Goal: Information Seeking & Learning: Learn about a topic

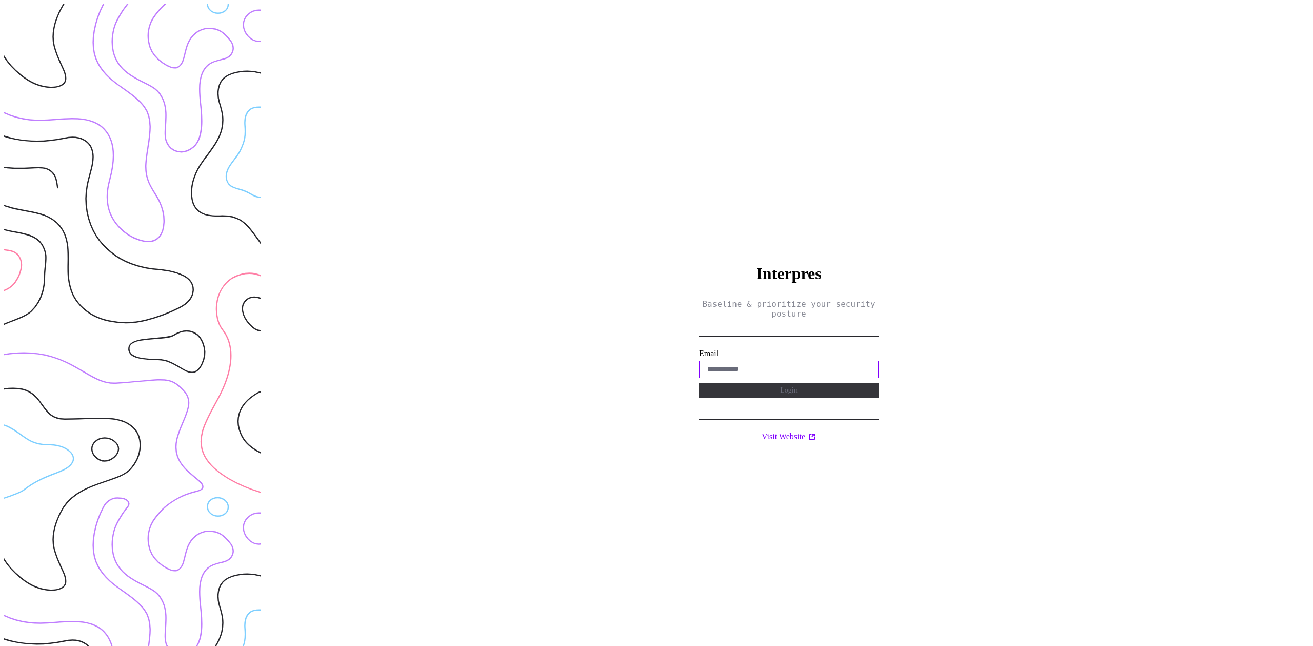
click at [746, 366] on input "email" at bounding box center [788, 369] width 163 height 7
type input "**********"
click at [763, 383] on button "Login" at bounding box center [789, 390] width 180 height 14
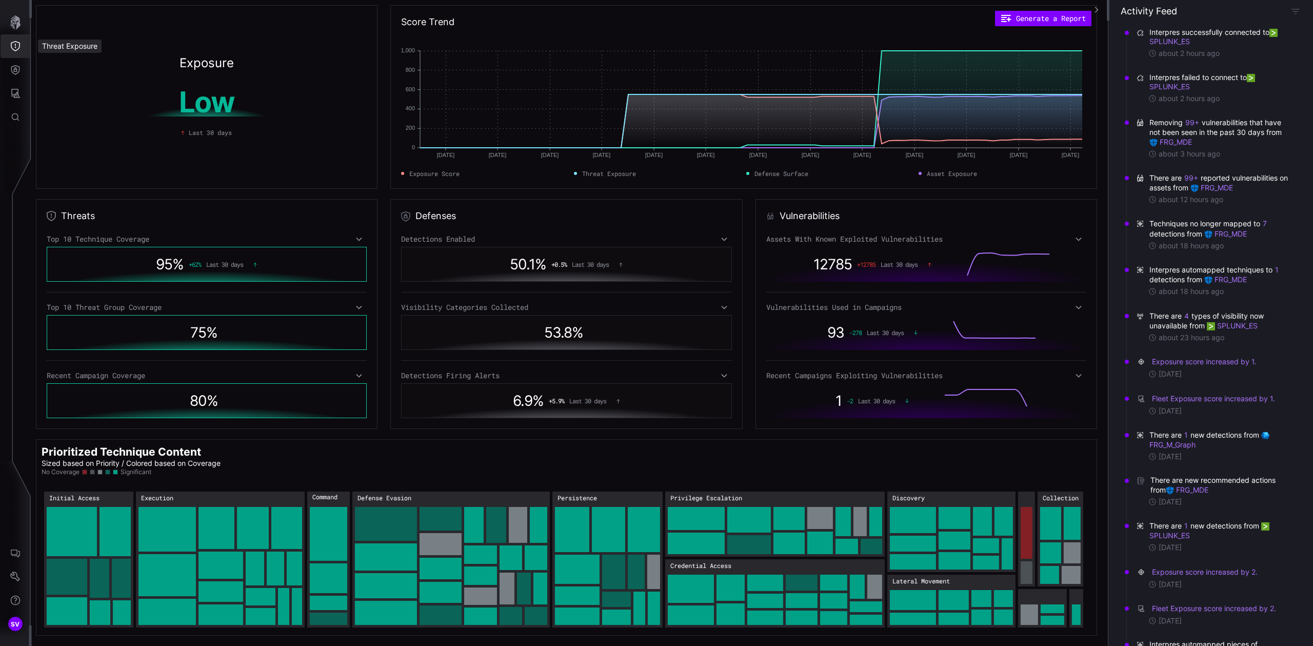
click at [14, 45] on icon "Threat Exposure" at bounding box center [15, 46] width 10 height 10
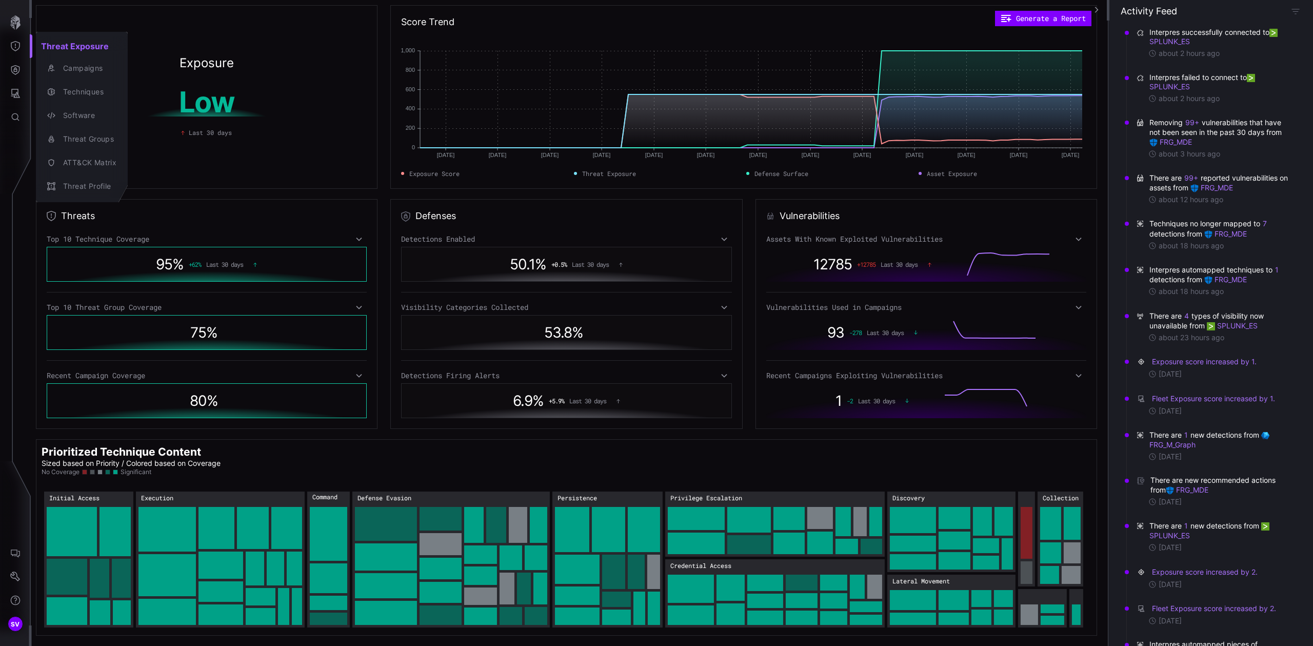
click at [122, 24] on div at bounding box center [656, 323] width 1313 height 646
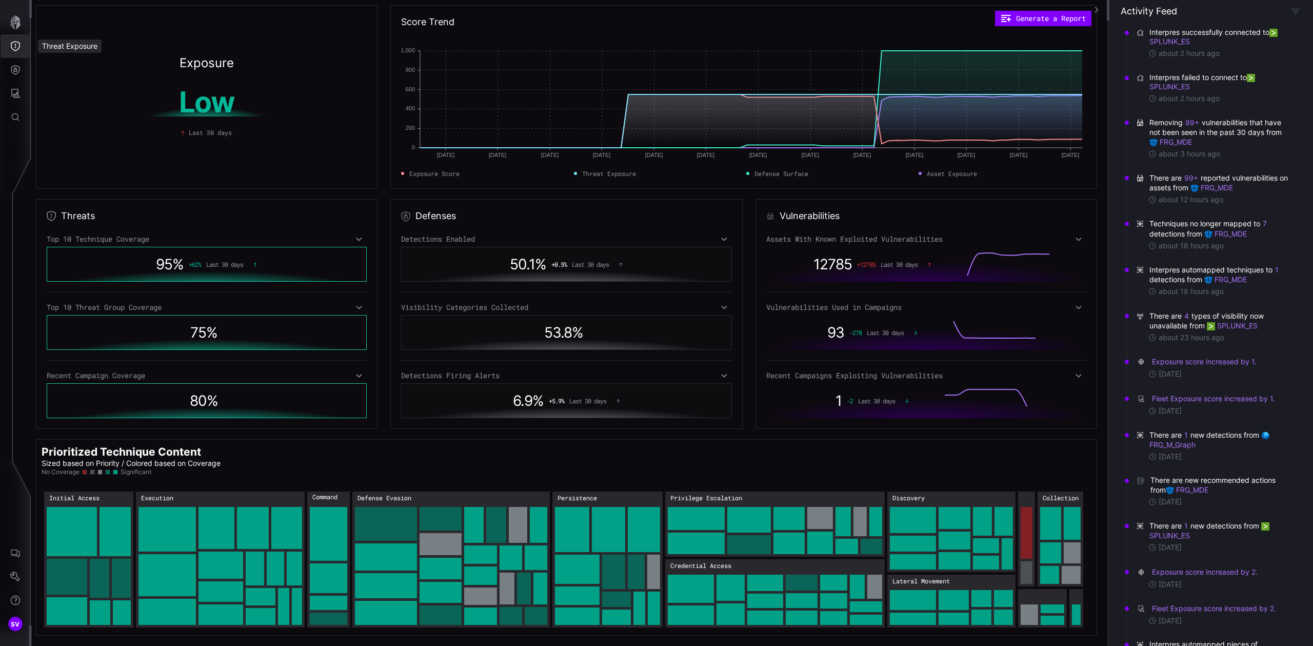
click at [25, 49] on button "Threat Exposure" at bounding box center [16, 46] width 30 height 24
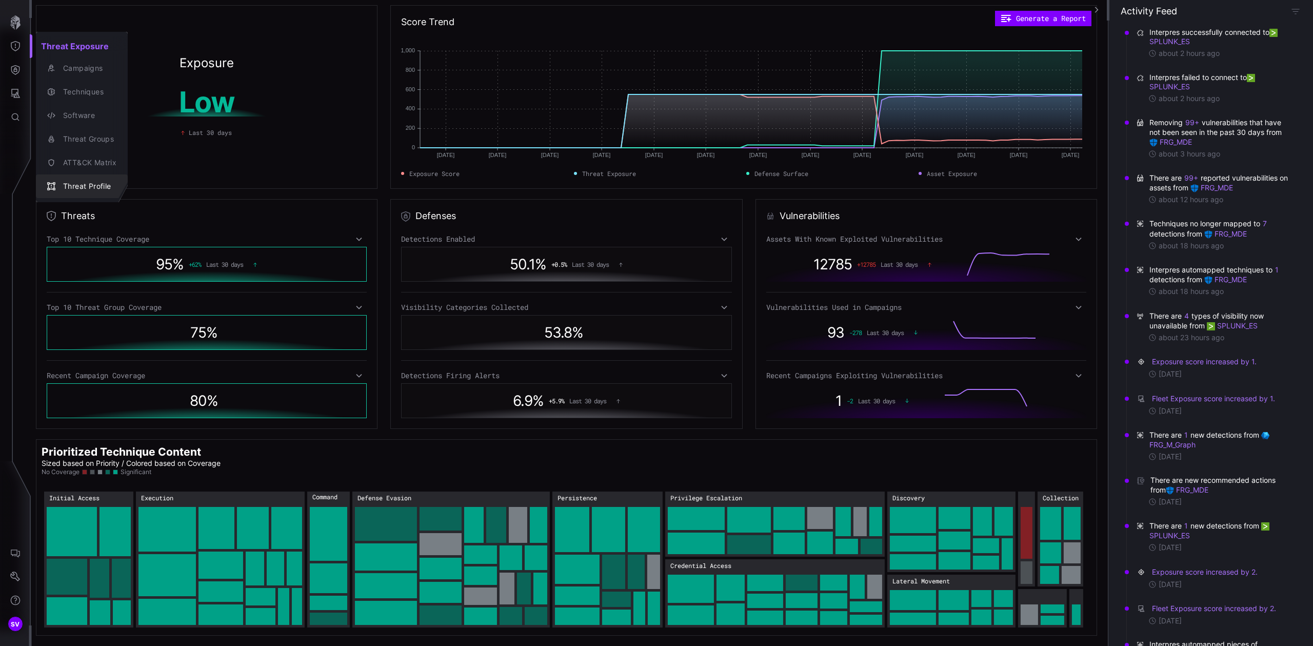
click at [64, 182] on div "Threat Profile" at bounding box center [87, 186] width 58 height 13
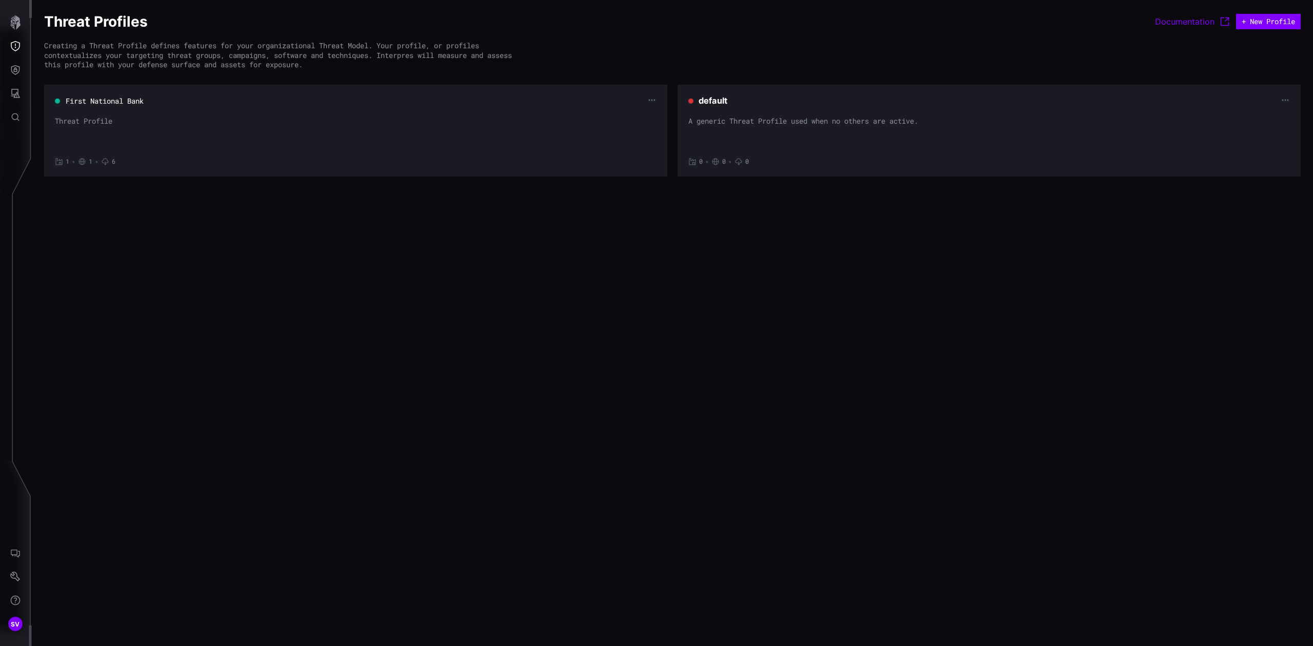
click at [349, 113] on div "First National Bank Threat Profile 1 • 1 • 6" at bounding box center [356, 130] width 602 height 70
click at [101, 105] on button "First National Bank" at bounding box center [104, 101] width 79 height 10
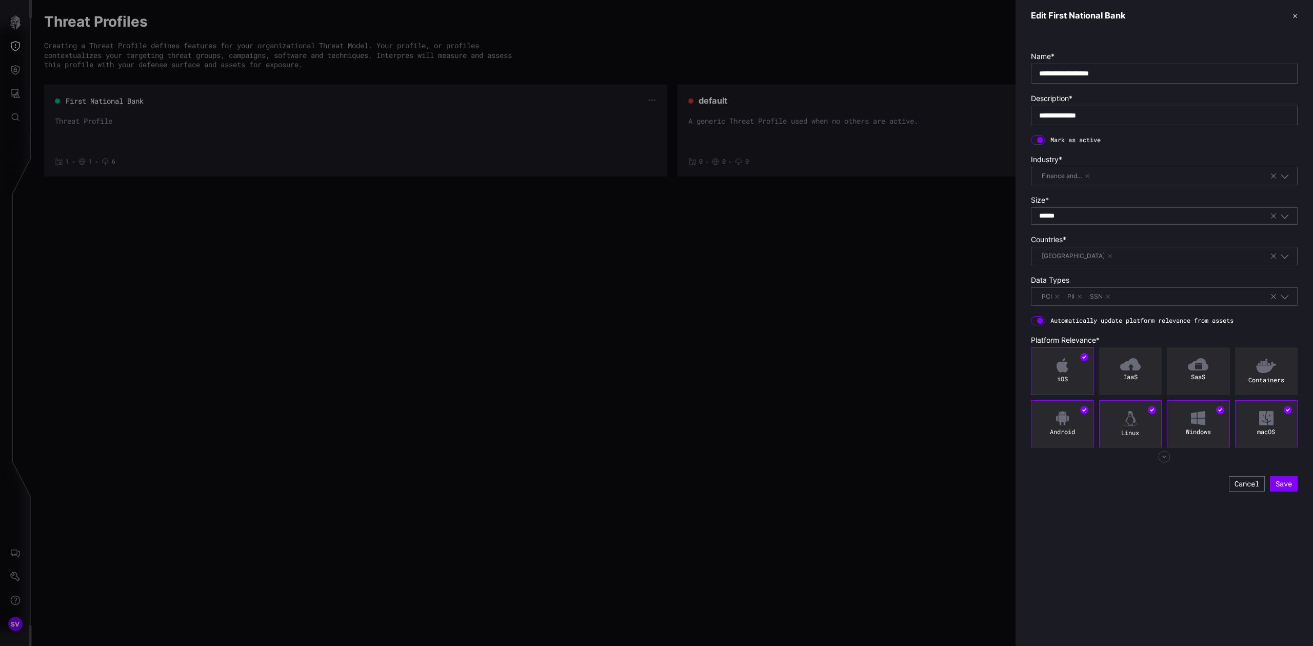
click at [1286, 263] on div "[GEOGRAPHIC_DATA]" at bounding box center [1164, 256] width 267 height 18
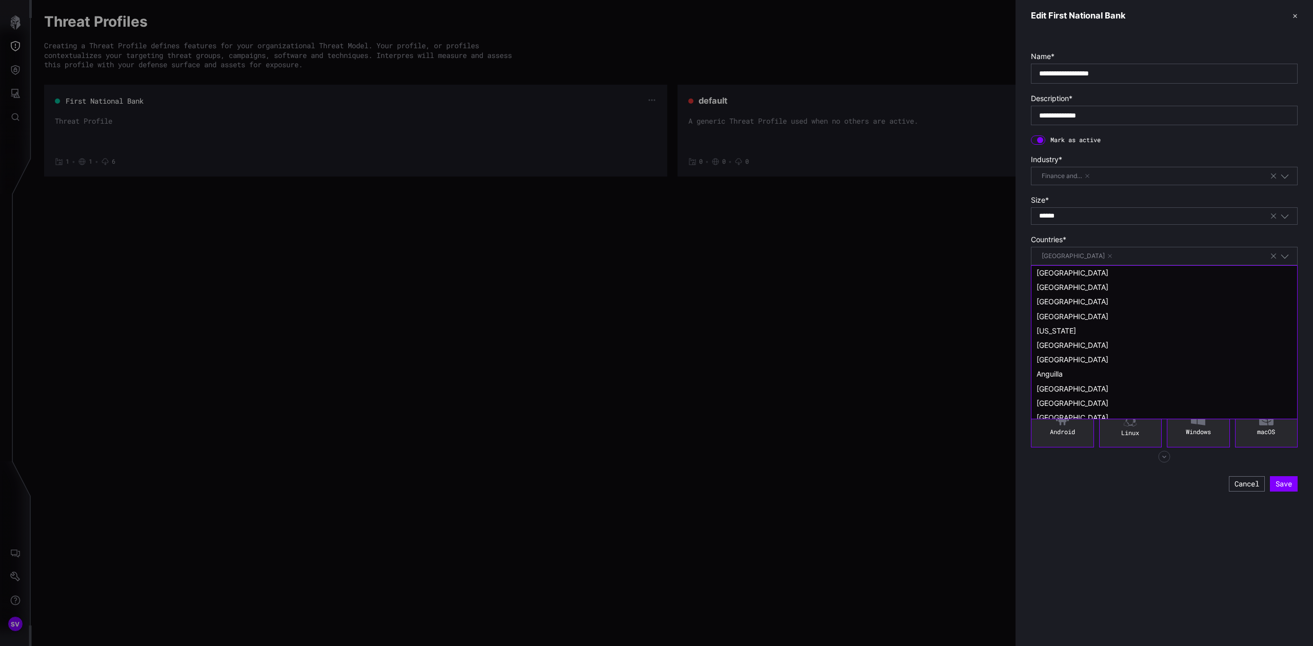
click at [1291, 254] on div "[GEOGRAPHIC_DATA]" at bounding box center [1164, 256] width 267 height 18
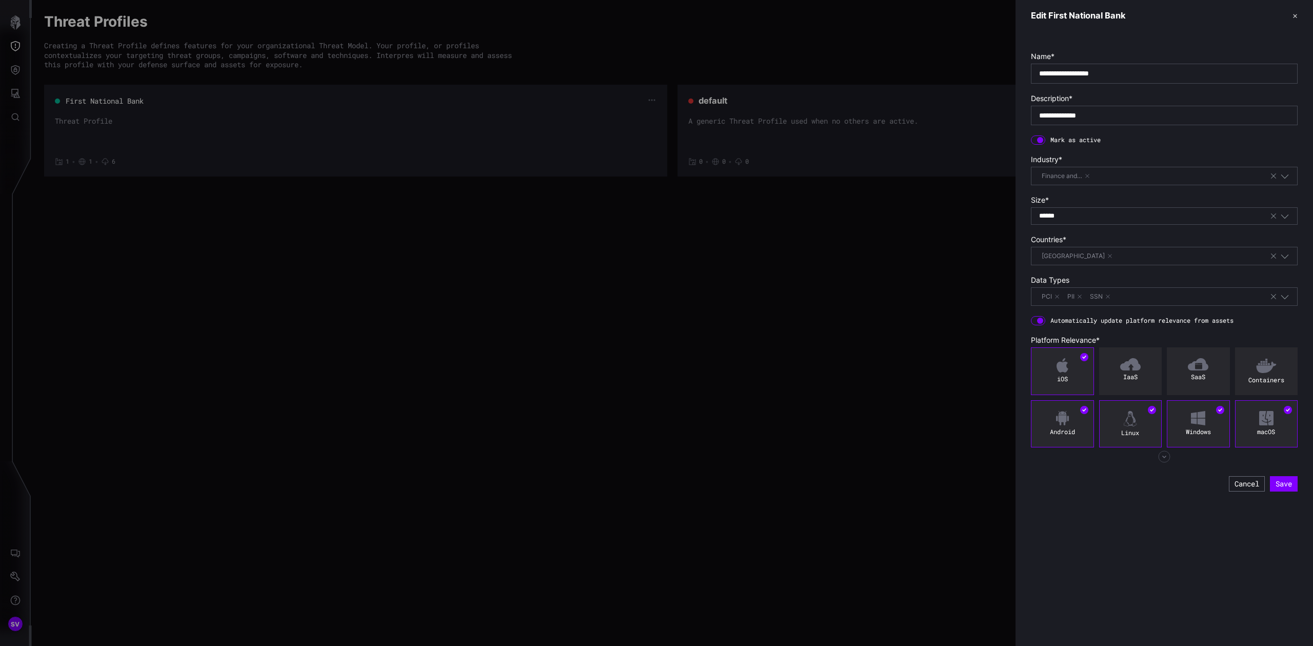
click at [1309, 250] on div "**********" at bounding box center [1164, 266] width 297 height 470
click at [810, 313] on div at bounding box center [656, 323] width 1313 height 646
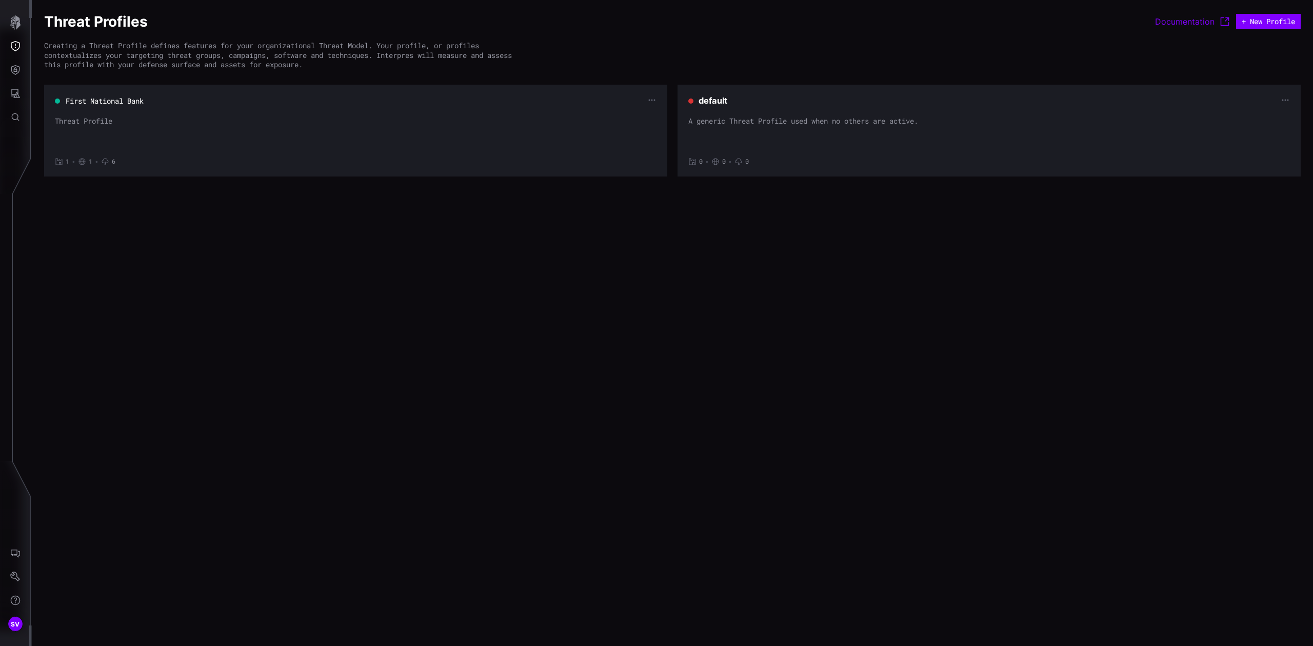
click at [1245, 49] on div "Threat Profiles Documentation + New Profile Creating a Threat Profile defines f…" at bounding box center [672, 102] width 1281 height 204
click at [379, 124] on div "Threat Profile" at bounding box center [356, 131] width 602 height 31
click at [21, 48] on button "Threat Exposure" at bounding box center [16, 46] width 30 height 24
click at [429, 221] on div at bounding box center [656, 323] width 1313 height 646
click at [416, 104] on div "First National Bank" at bounding box center [356, 100] width 602 height 11
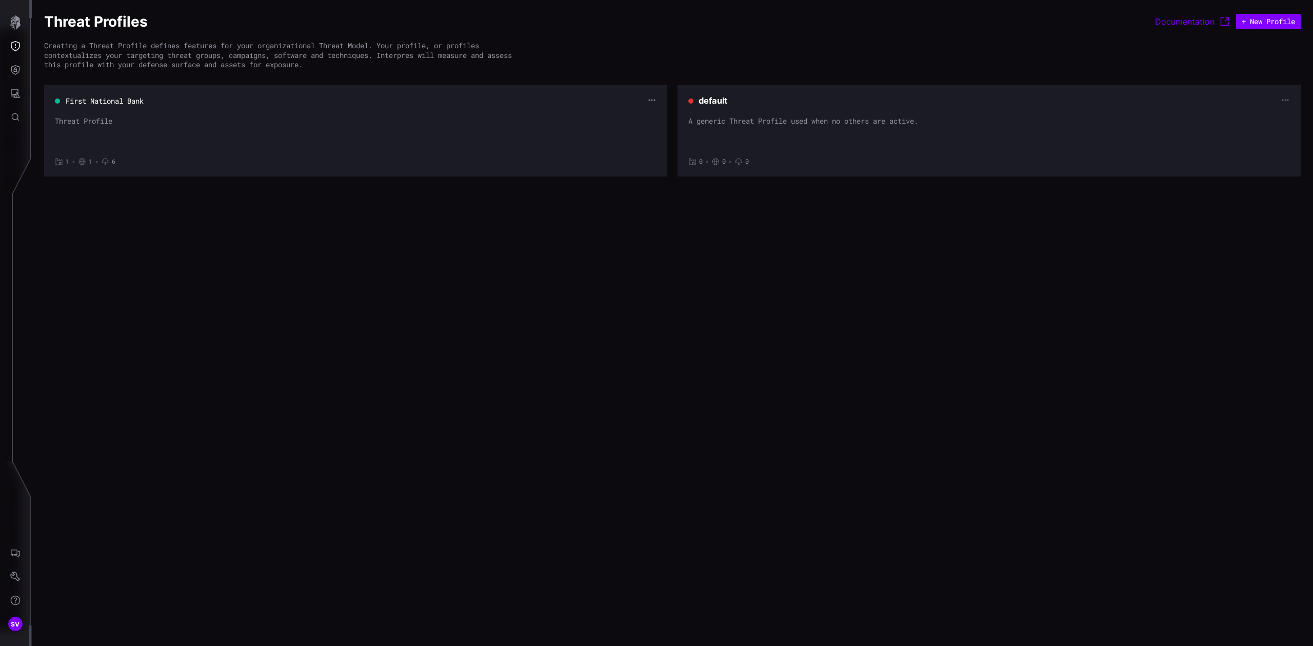
click at [652, 100] on icon "button" at bounding box center [652, 100] width 8 height 8
click at [399, 137] on div "Threat Profile" at bounding box center [356, 131] width 602 height 31
click at [105, 108] on div "First National Bank Threat Profile 1 • 1 • 6" at bounding box center [356, 130] width 602 height 70
click at [105, 100] on button "First National Bank" at bounding box center [104, 101] width 77 height 10
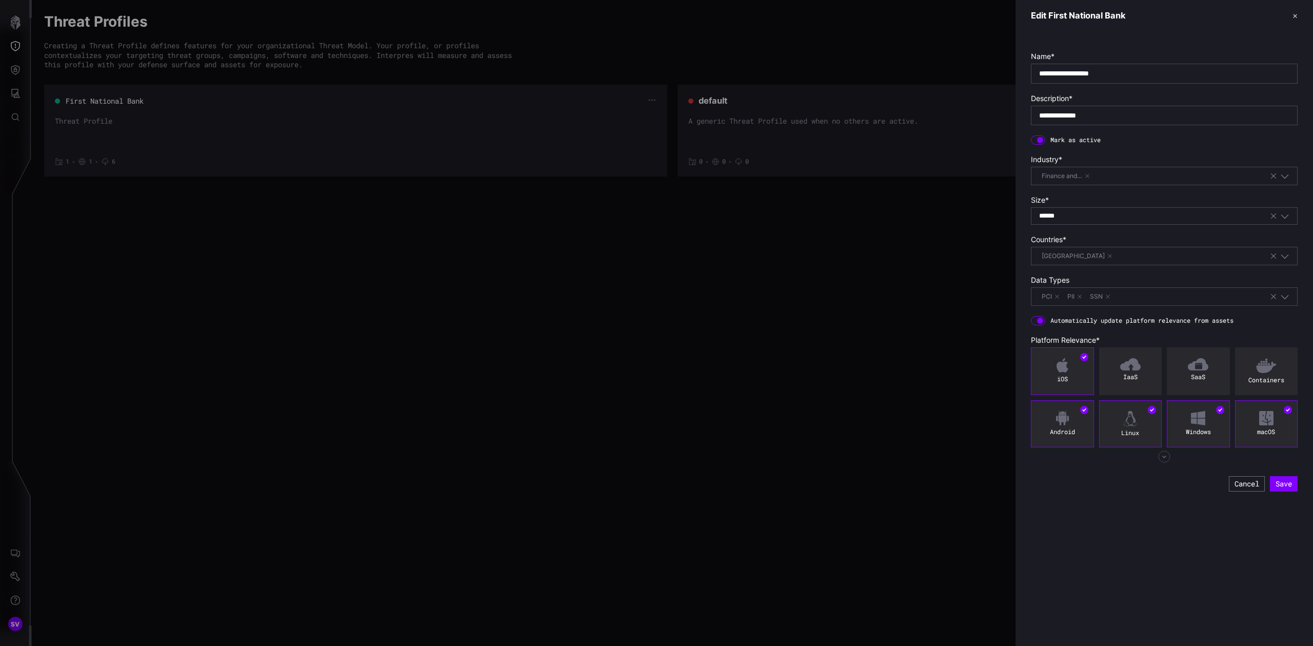
click at [13, 45] on div at bounding box center [656, 323] width 1313 height 646
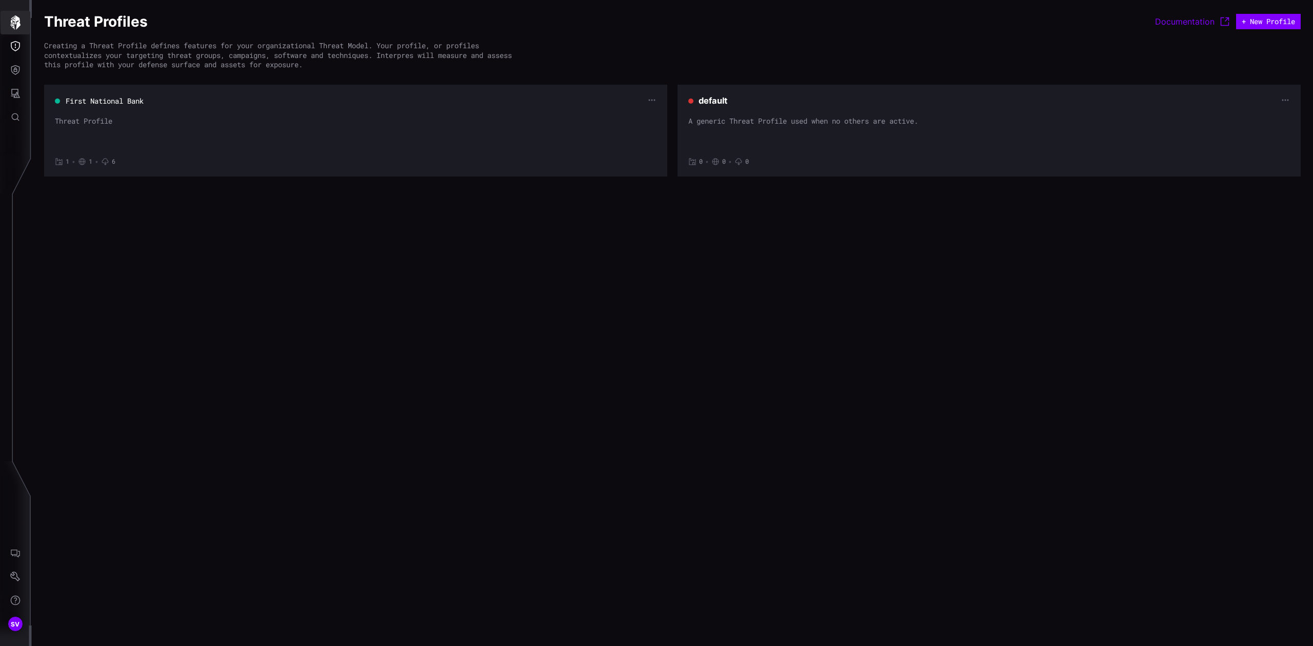
click at [13, 29] on icon "button" at bounding box center [15, 22] width 14 height 14
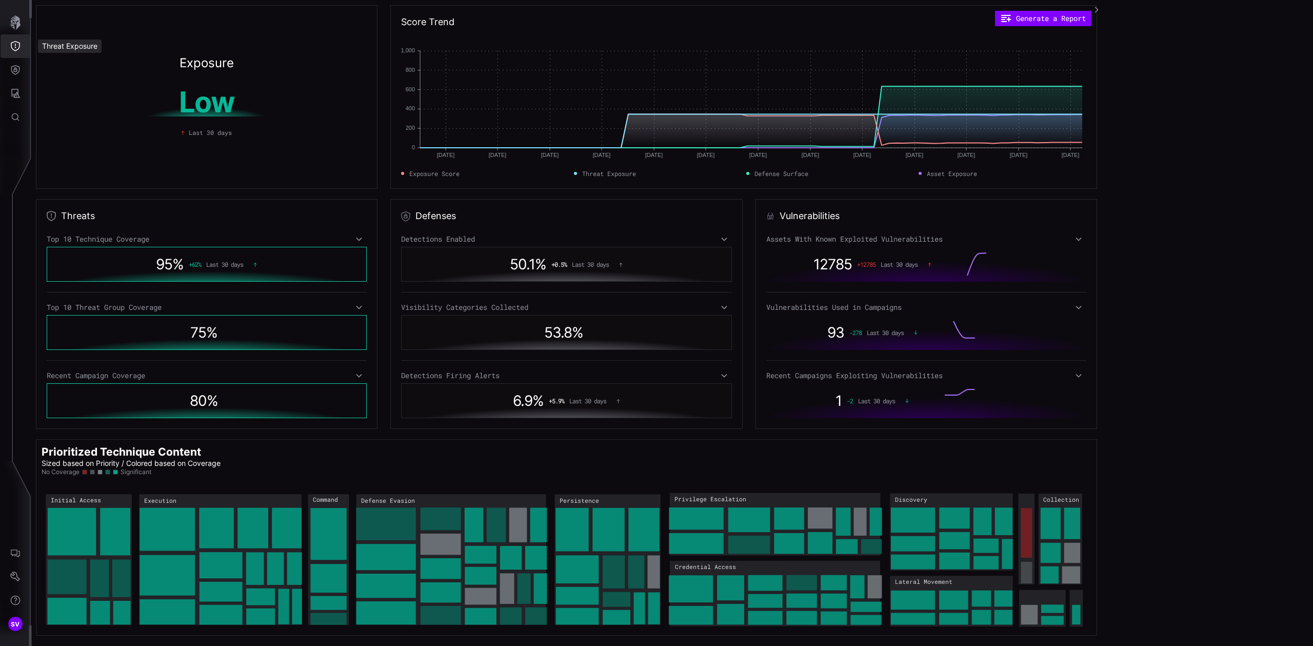
click at [19, 50] on icon "Threat Exposure" at bounding box center [15, 46] width 10 height 10
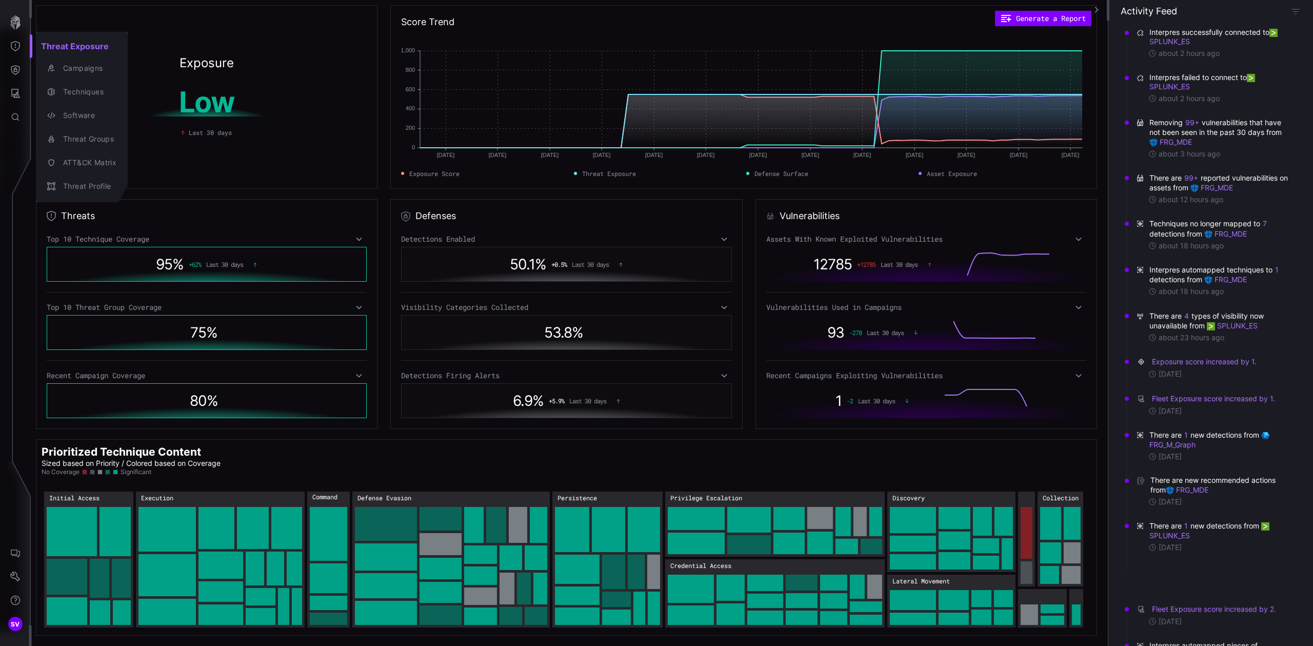
click at [17, 70] on div at bounding box center [656, 323] width 1313 height 646
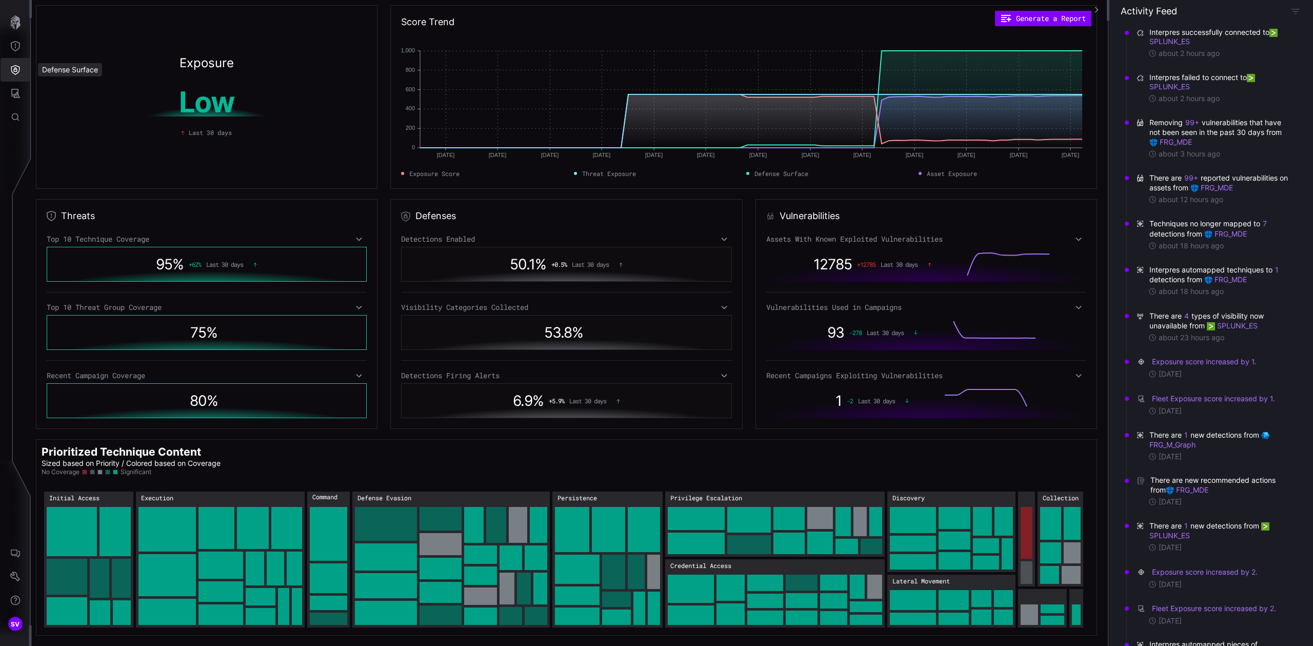
click at [17, 70] on icon "Defense Surface" at bounding box center [15, 70] width 9 height 10
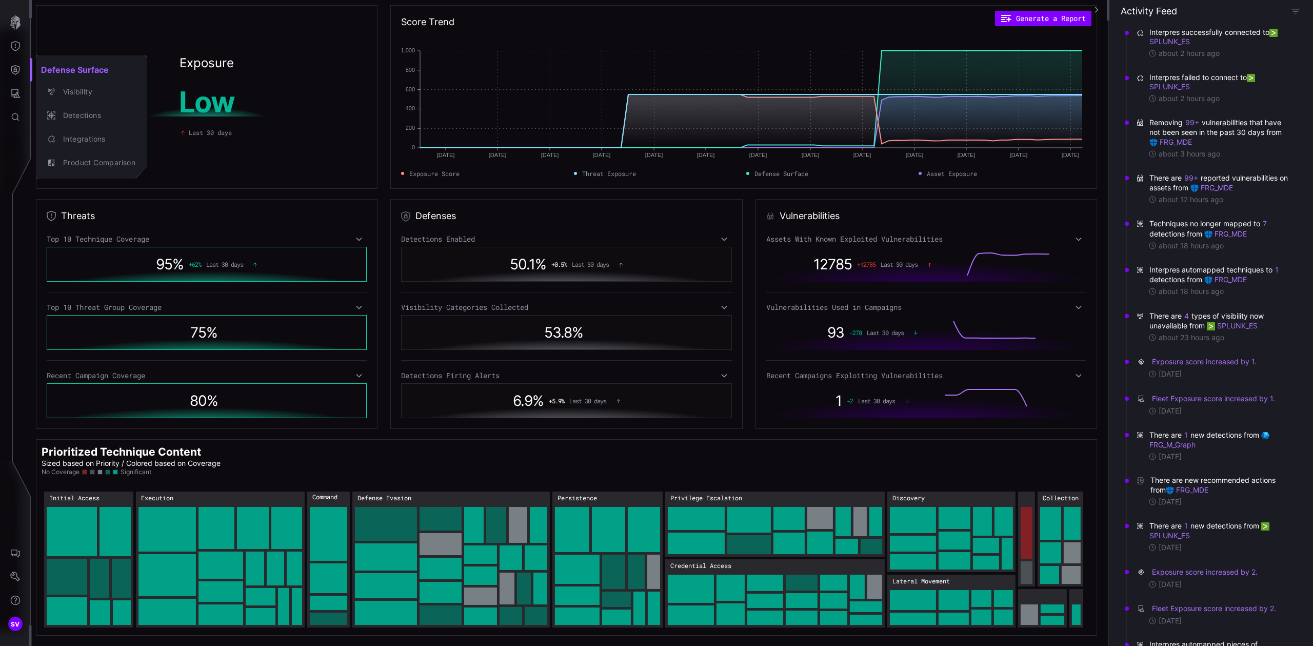
click at [10, 93] on div at bounding box center [656, 323] width 1313 height 646
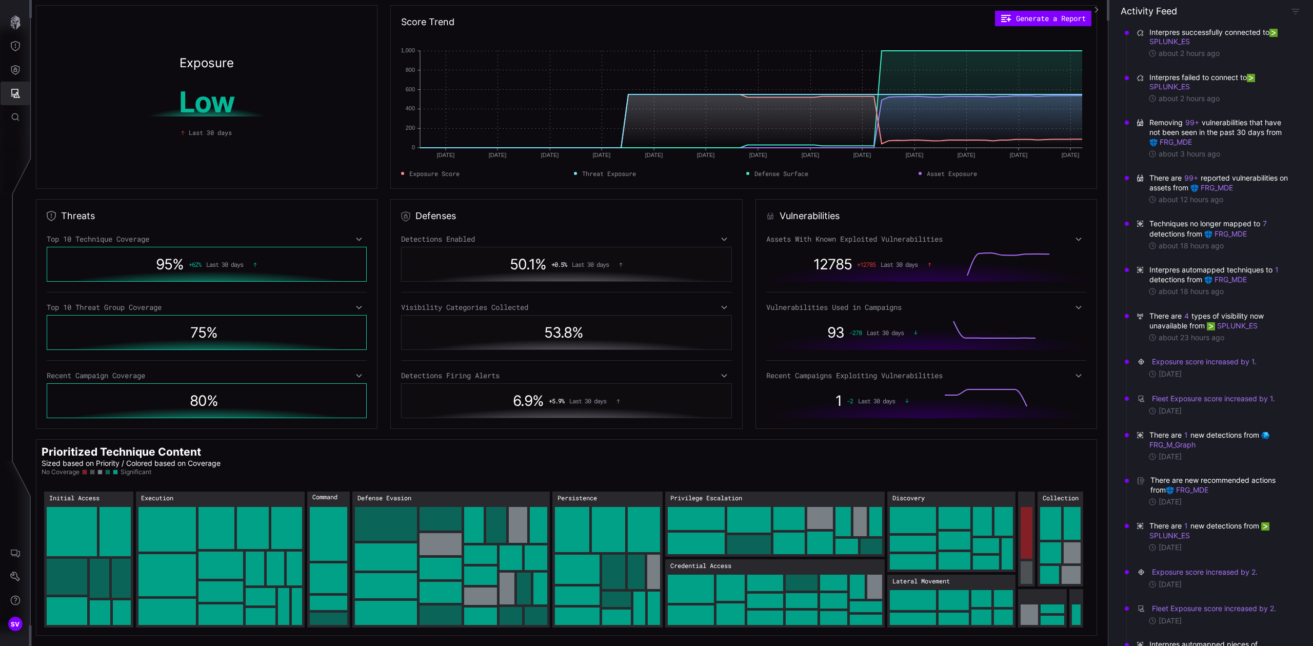
click at [13, 93] on icon "Attack Surface" at bounding box center [15, 93] width 10 height 10
click at [14, 65] on div at bounding box center [656, 323] width 1313 height 646
click at [17, 42] on icon "Threat Exposure" at bounding box center [15, 46] width 10 height 10
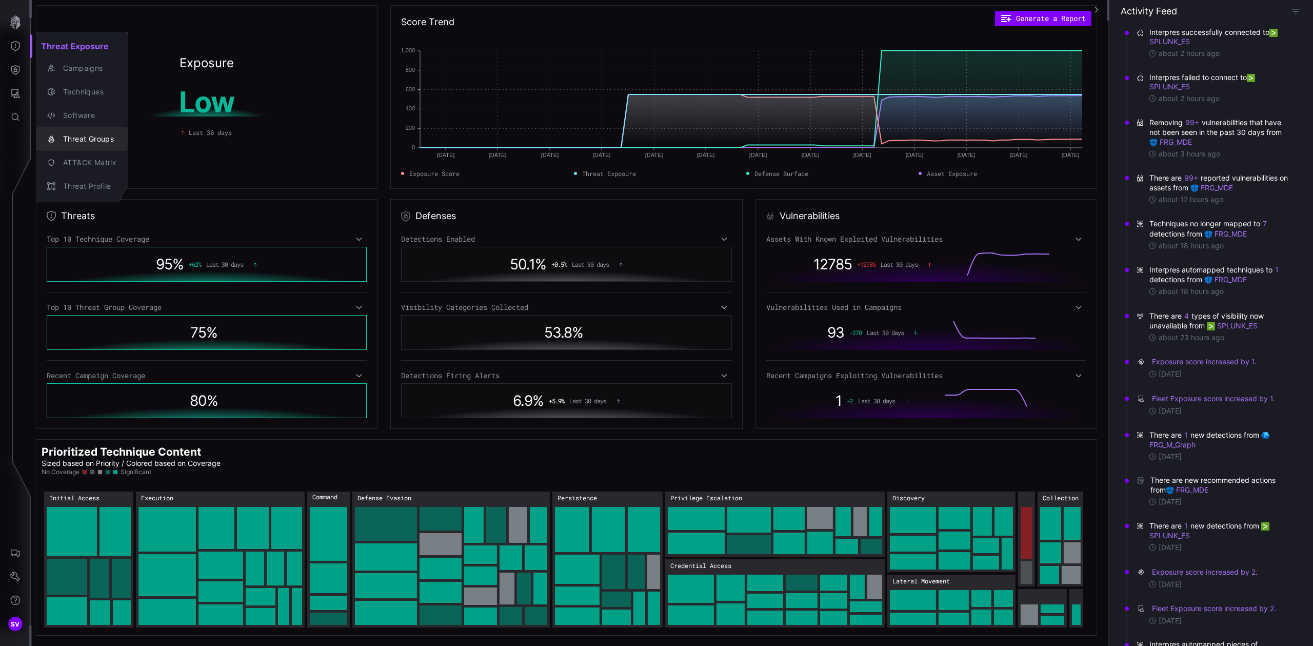
click at [93, 143] on div "Threat Groups" at bounding box center [87, 139] width 58 height 13
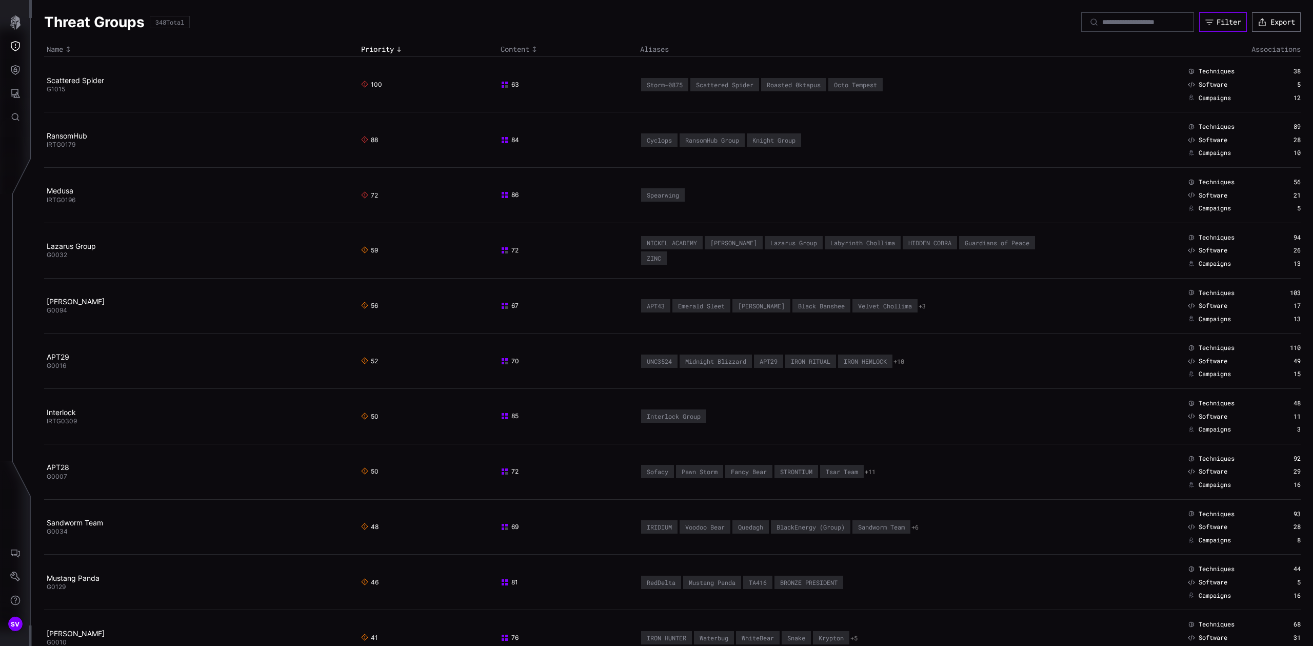
click at [1220, 26] on div "Filter" at bounding box center [1229, 21] width 25 height 9
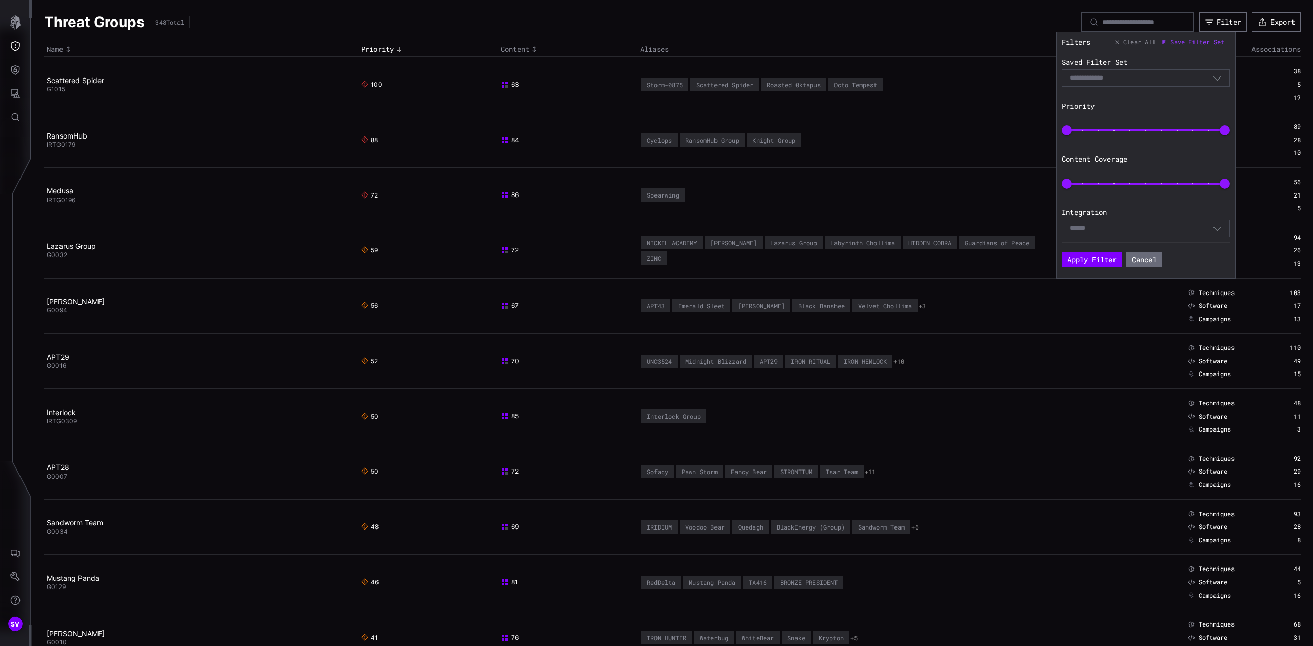
click at [1169, 79] on div "Select Filter" at bounding box center [1141, 77] width 143 height 9
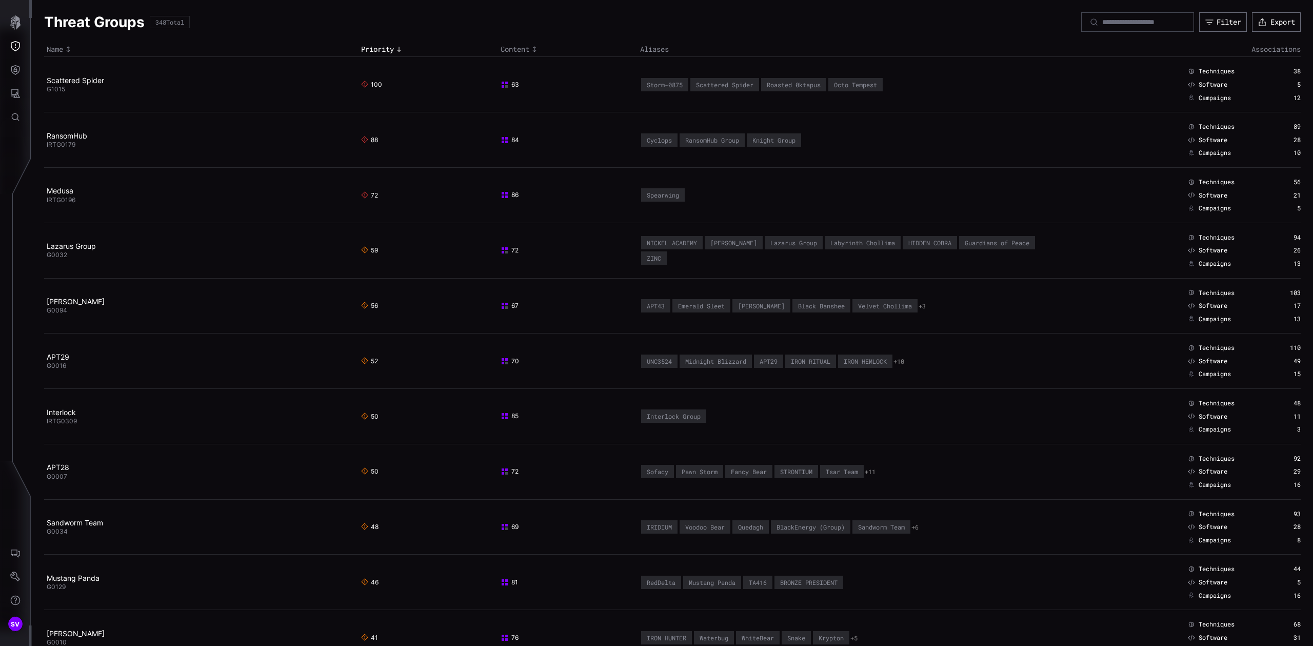
click at [945, 51] on th "Aliases" at bounding box center [847, 49] width 419 height 15
click at [1217, 20] on div "Filter" at bounding box center [1229, 21] width 25 height 9
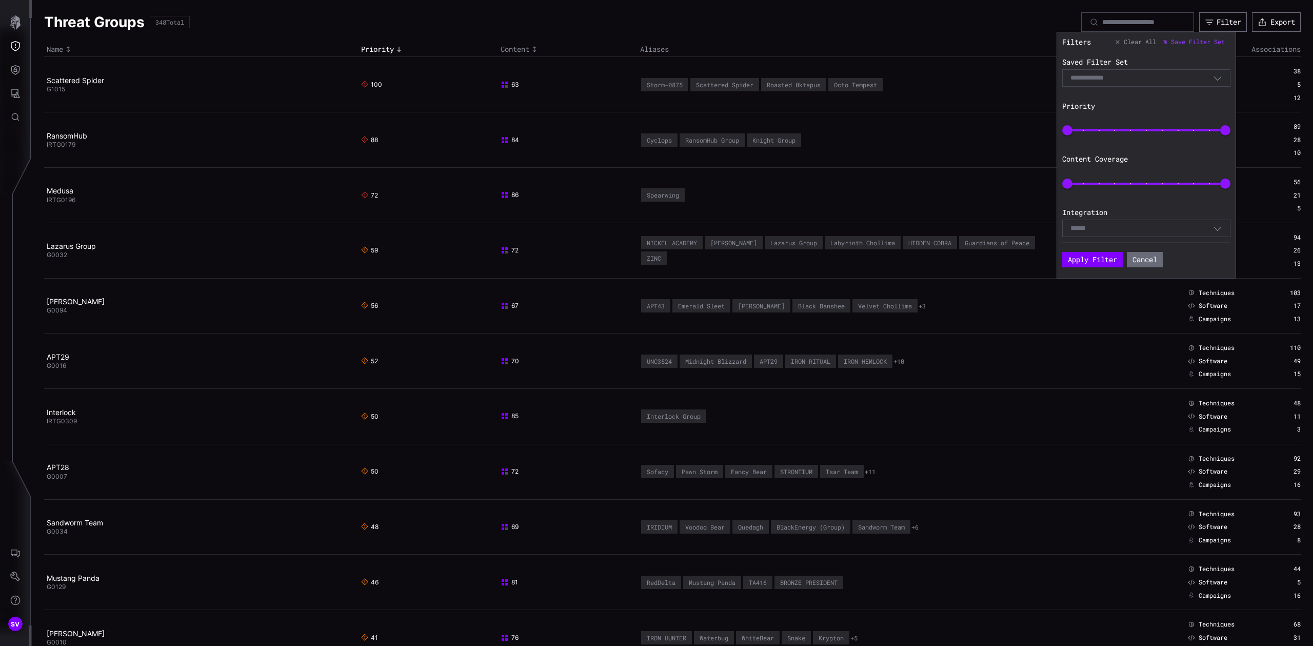
click at [1137, 225] on div "Select" at bounding box center [1141, 228] width 143 height 9
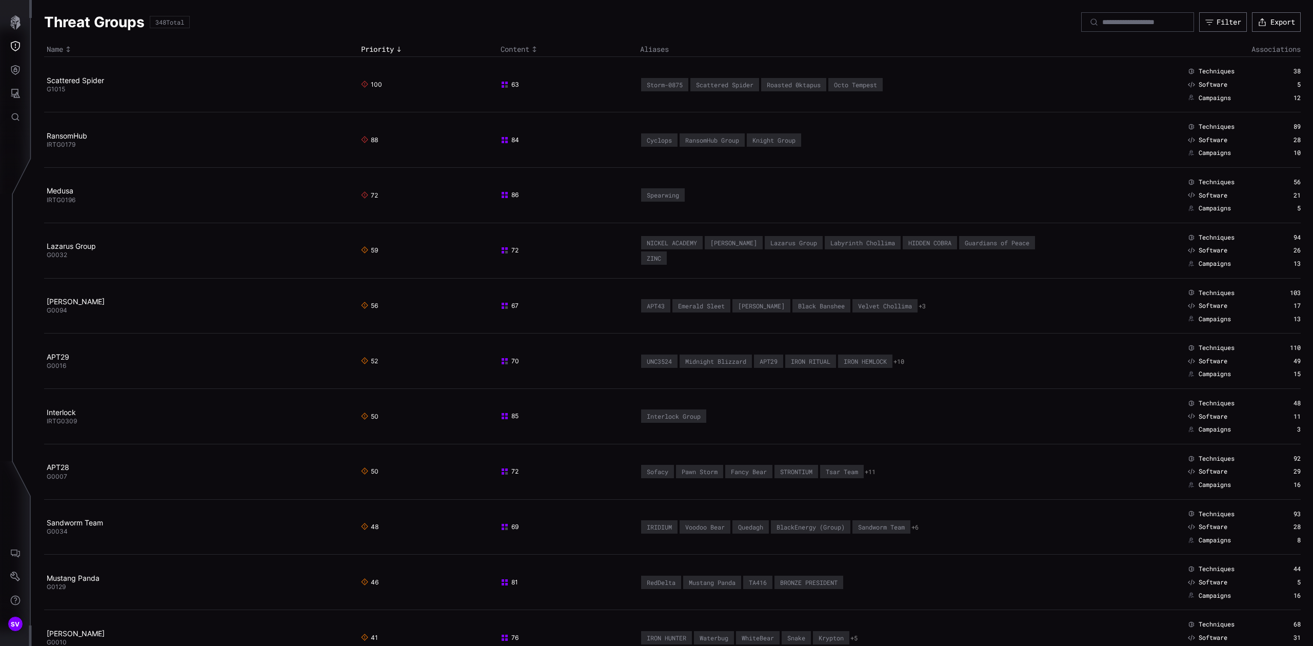
click at [900, 14] on div "Threat Groups 348 Total Filter Export" at bounding box center [672, 21] width 1257 height 19
click at [1180, 24] on div at bounding box center [1137, 21] width 113 height 19
click at [1220, 27] on button "Filter" at bounding box center [1223, 22] width 46 height 19
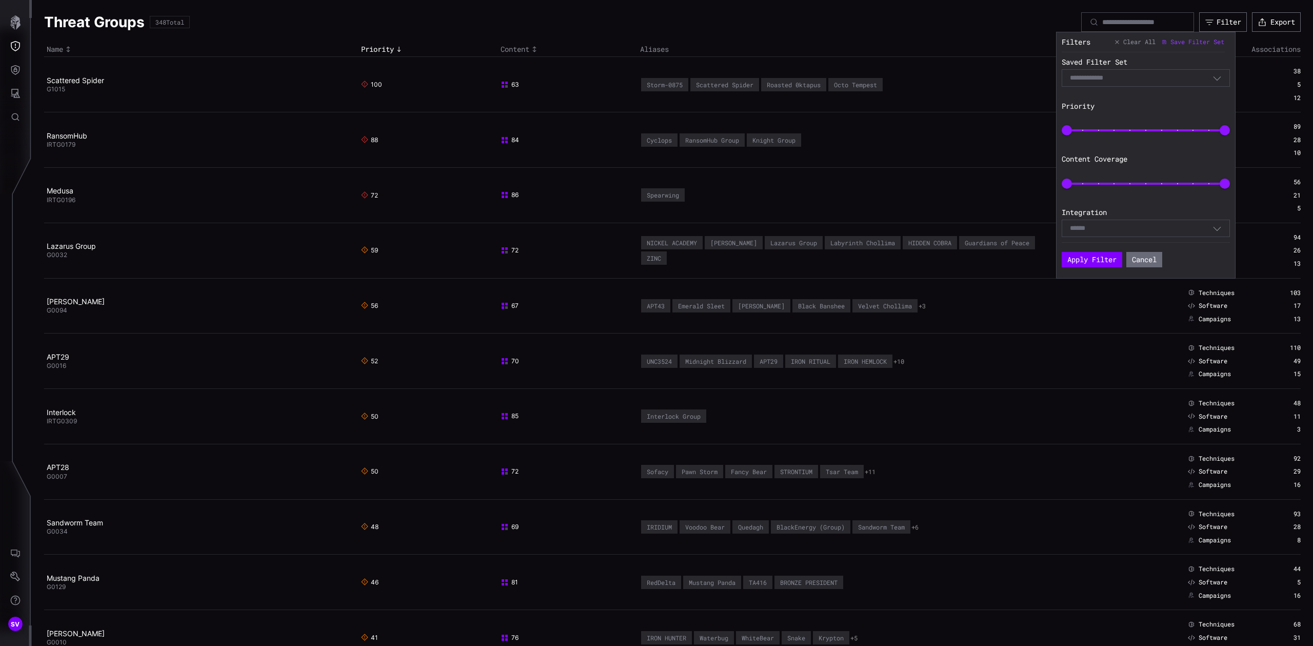
click at [1220, 83] on div "Select Filter" at bounding box center [1146, 77] width 168 height 17
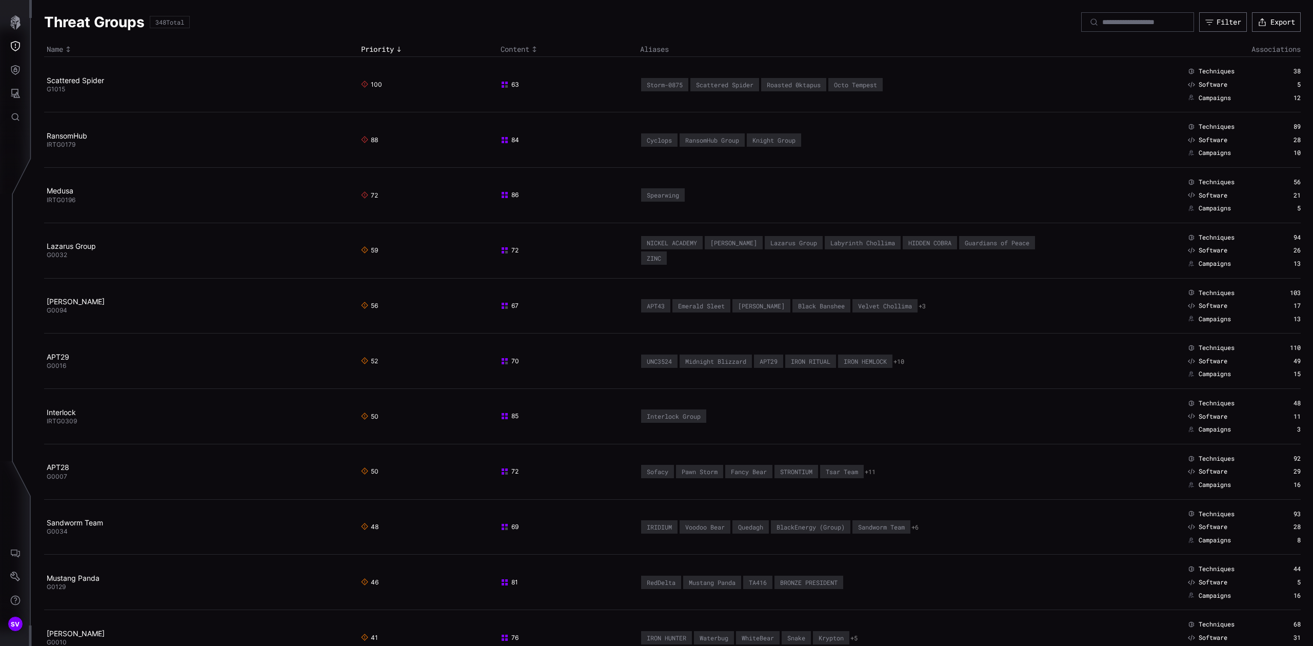
click at [954, 69] on td "Storm-0875 Scattered Spider Roasted 0ktapus Octo Tempest" at bounding box center [847, 84] width 419 height 55
click at [28, 58] on button "Defense Surface" at bounding box center [16, 70] width 30 height 24
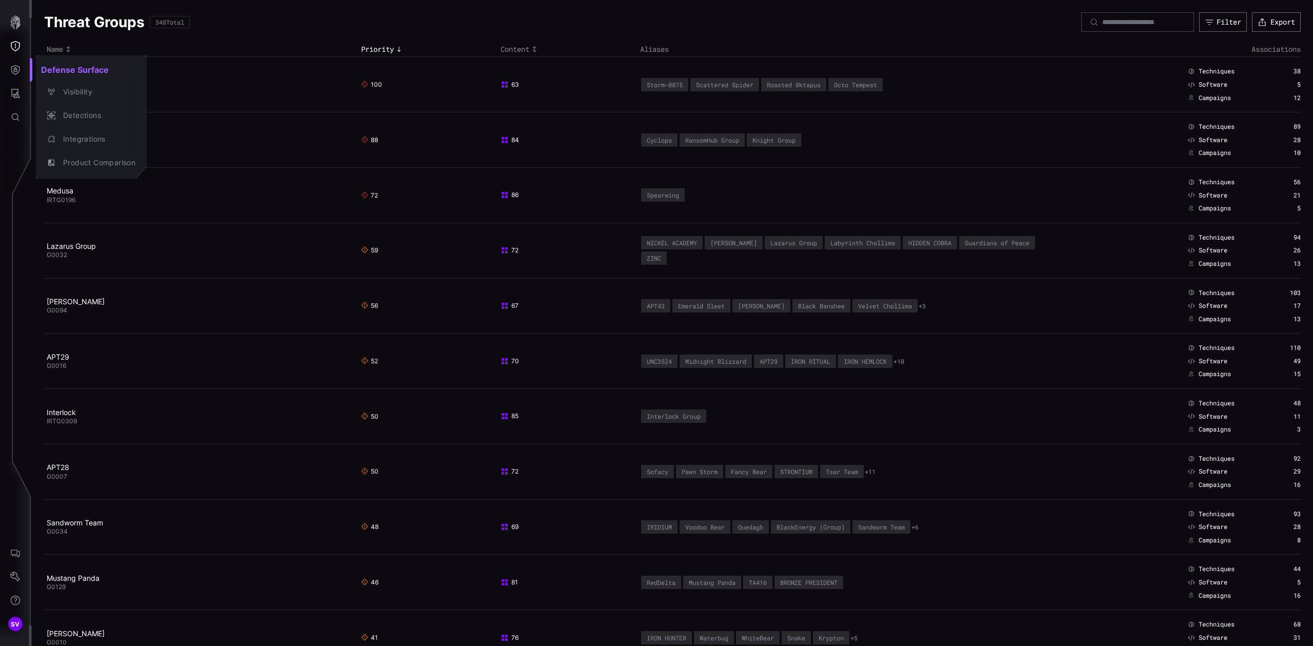
click at [22, 45] on div at bounding box center [656, 323] width 1313 height 646
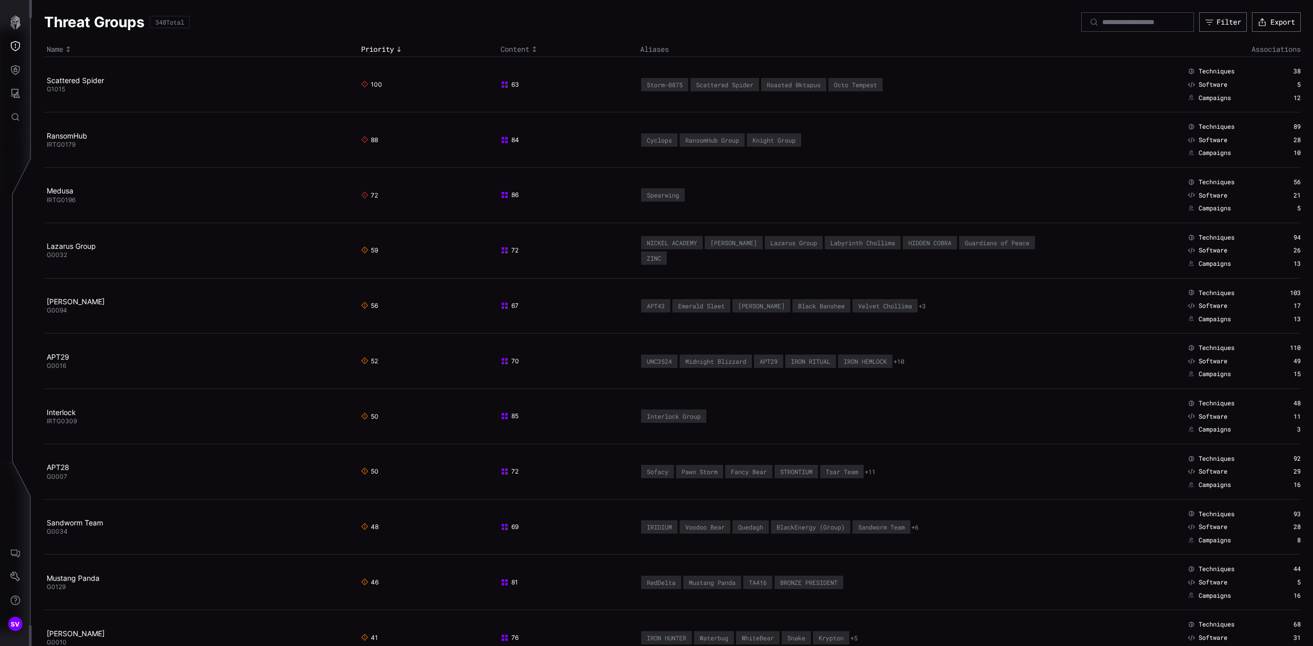
click at [17, 46] on icon "Threat Exposure" at bounding box center [15, 46] width 10 height 10
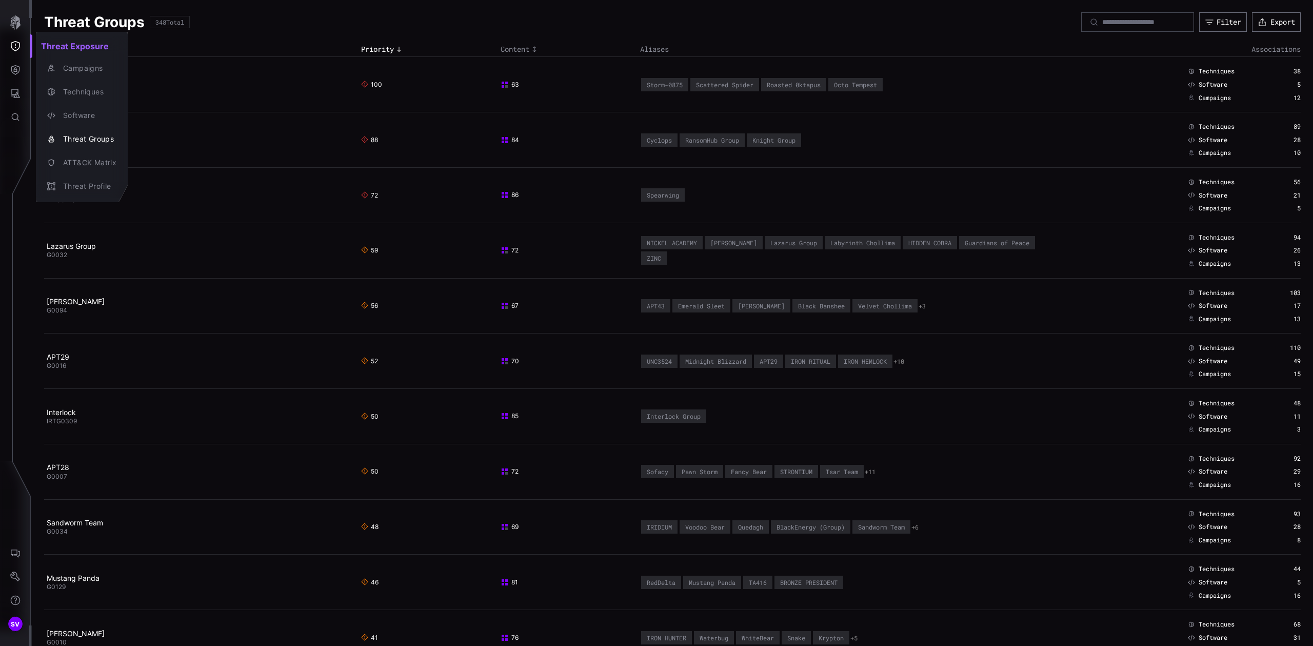
click at [10, 25] on div at bounding box center [656, 323] width 1313 height 646
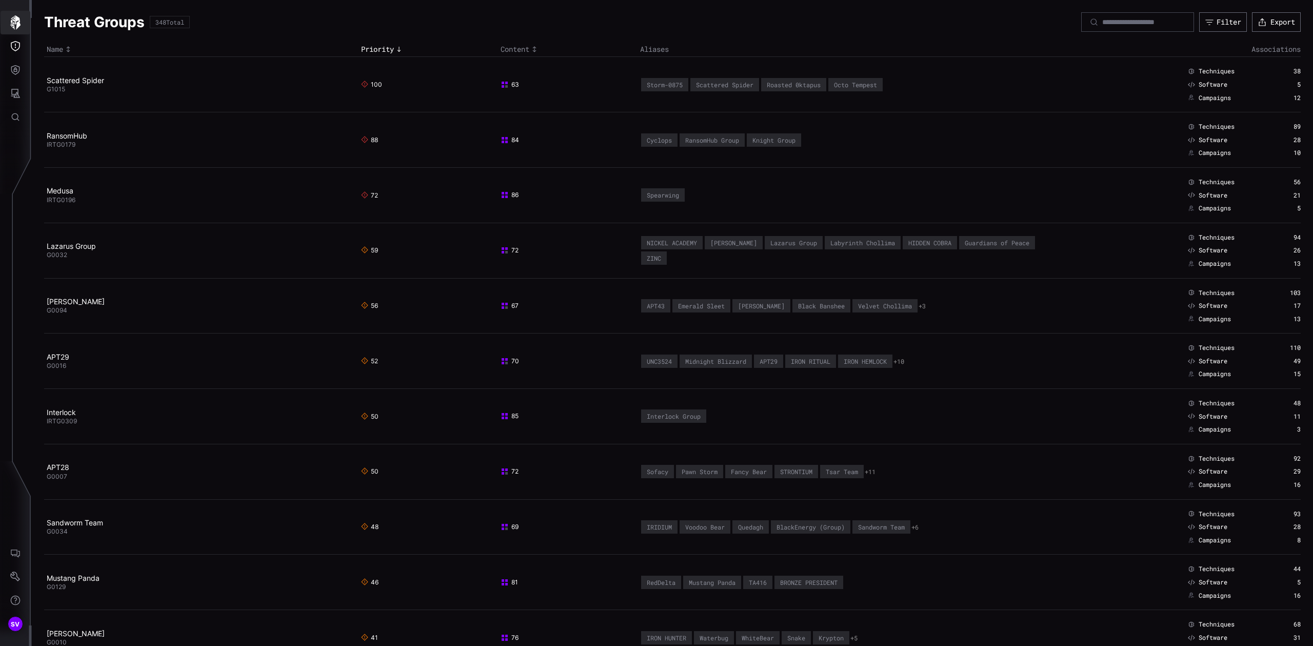
click at [21, 22] on icon "button" at bounding box center [15, 22] width 14 height 14
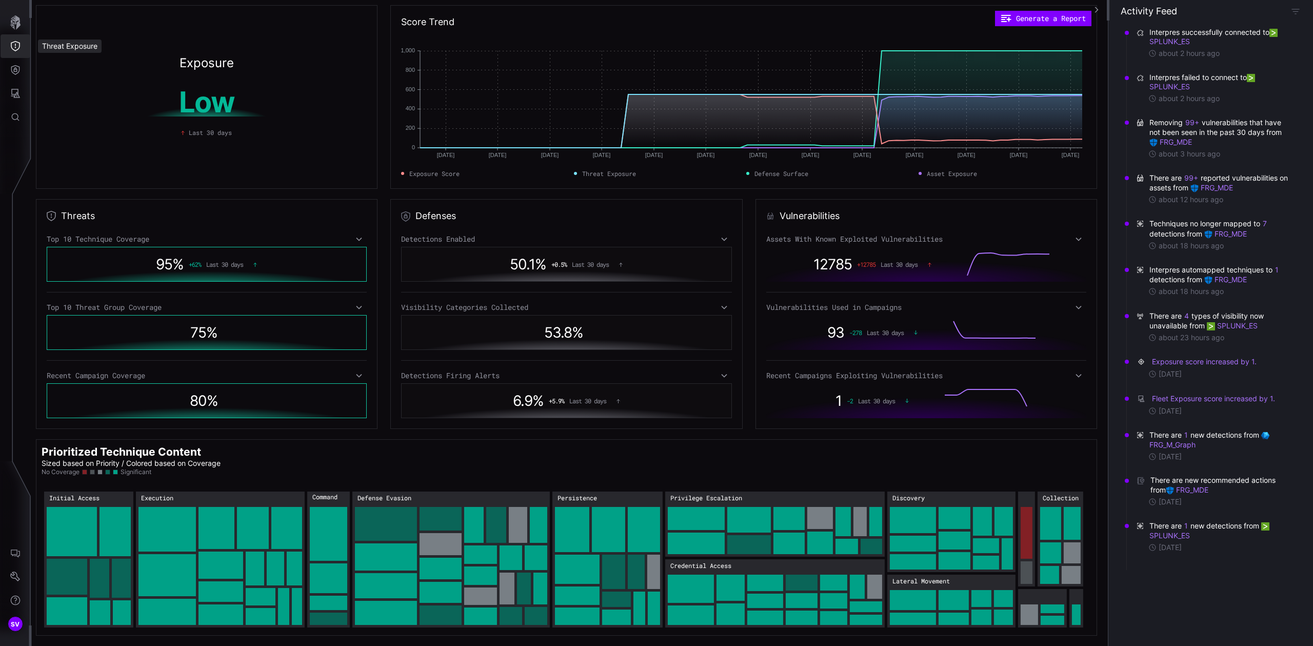
click at [19, 48] on icon "Threat Exposure" at bounding box center [15, 46] width 10 height 10
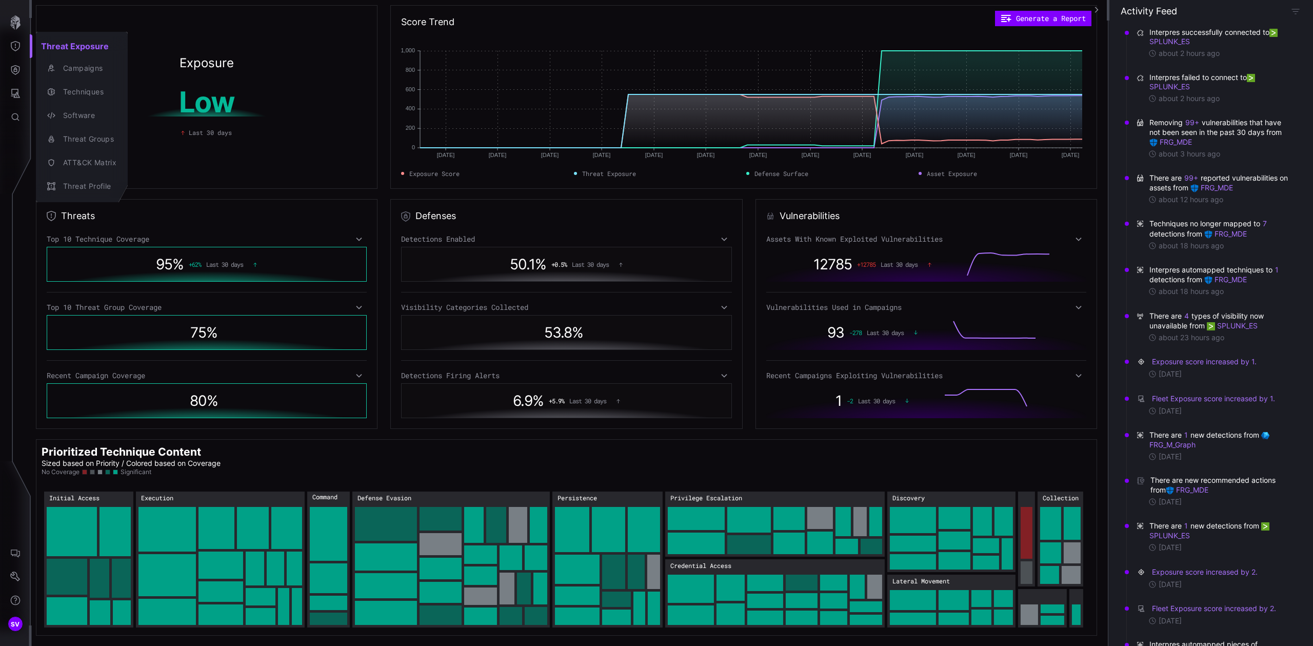
click at [18, 63] on div at bounding box center [656, 323] width 1313 height 646
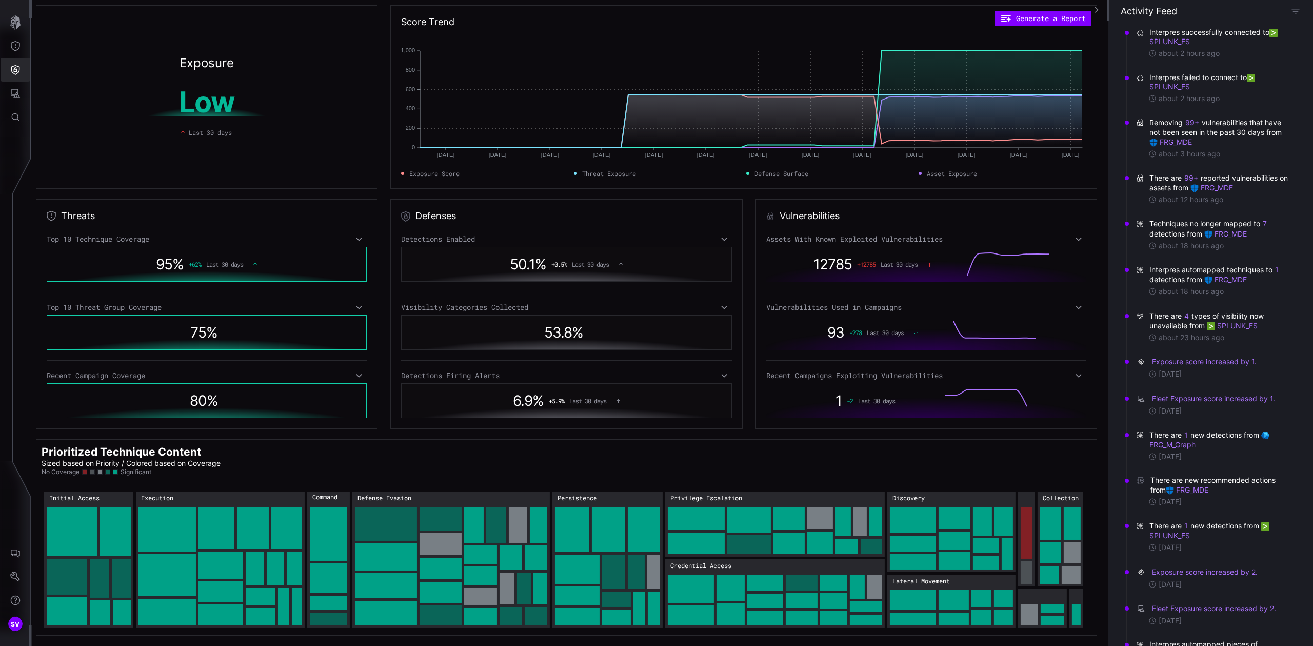
click at [18, 68] on icon "Defense Surface" at bounding box center [15, 70] width 10 height 10
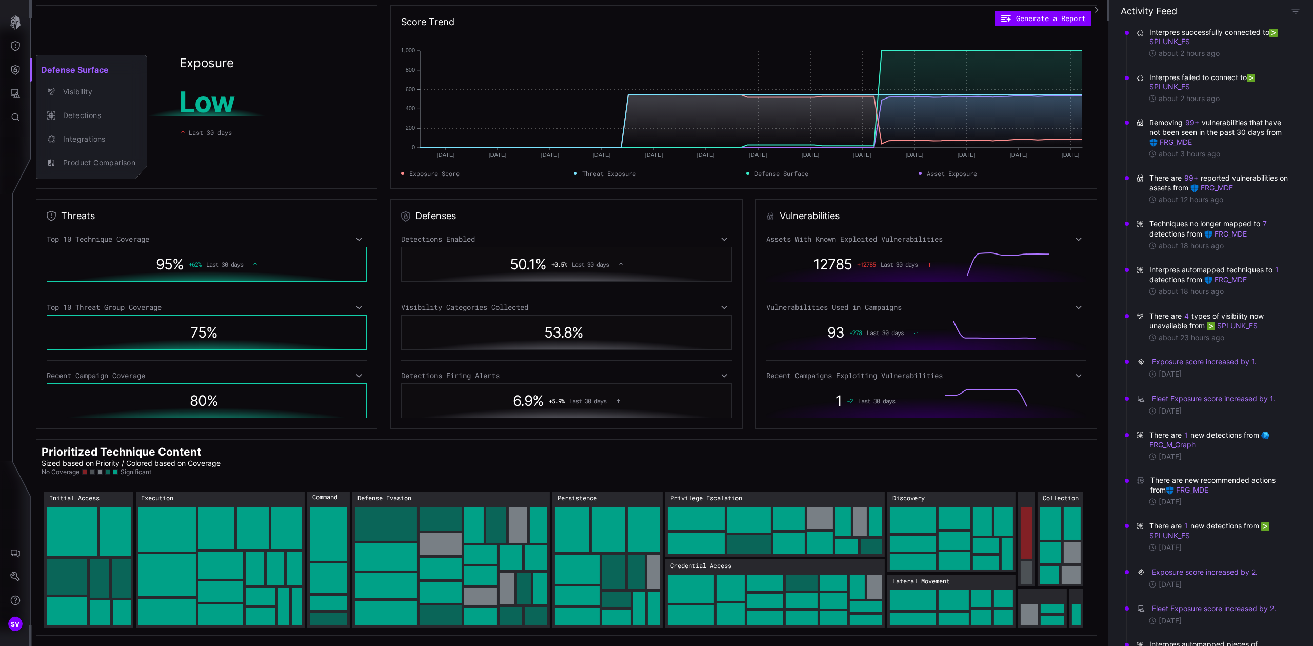
click at [13, 86] on div at bounding box center [656, 323] width 1313 height 646
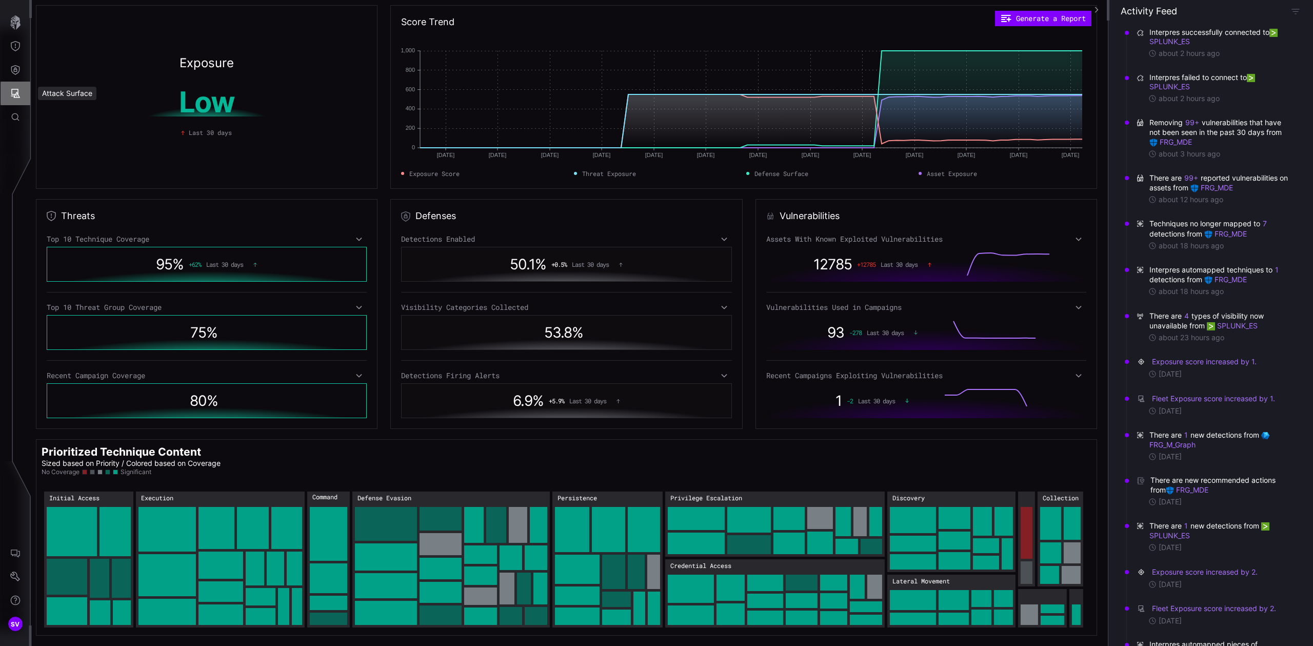
click at [14, 93] on icon "Attack Surface" at bounding box center [15, 93] width 10 height 10
drag, startPoint x: 6, startPoint y: 104, endPoint x: 14, endPoint y: 113, distance: 12.7
click at [7, 105] on div at bounding box center [656, 323] width 1313 height 646
click at [15, 115] on div "Attack Surface Vulnerabilities Assets Identities" at bounding box center [658, 323] width 1309 height 646
click at [15, 115] on icon "Global Search" at bounding box center [15, 117] width 10 height 10
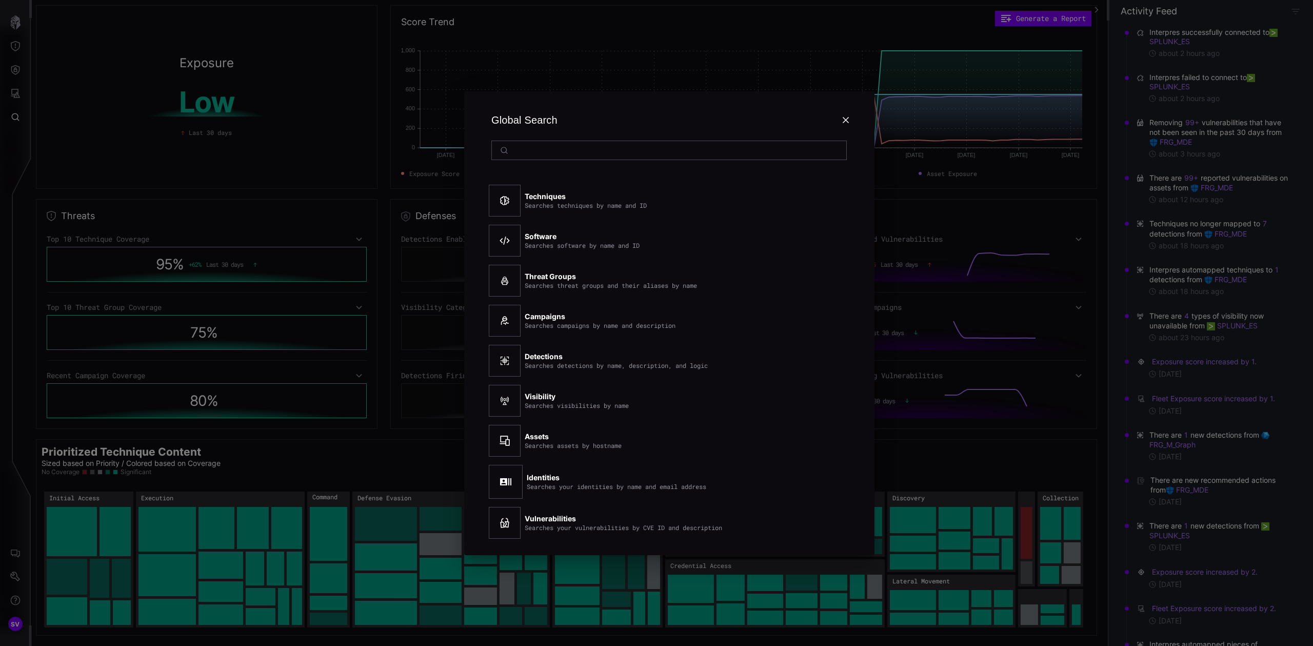
click at [18, 86] on div at bounding box center [656, 323] width 1313 height 646
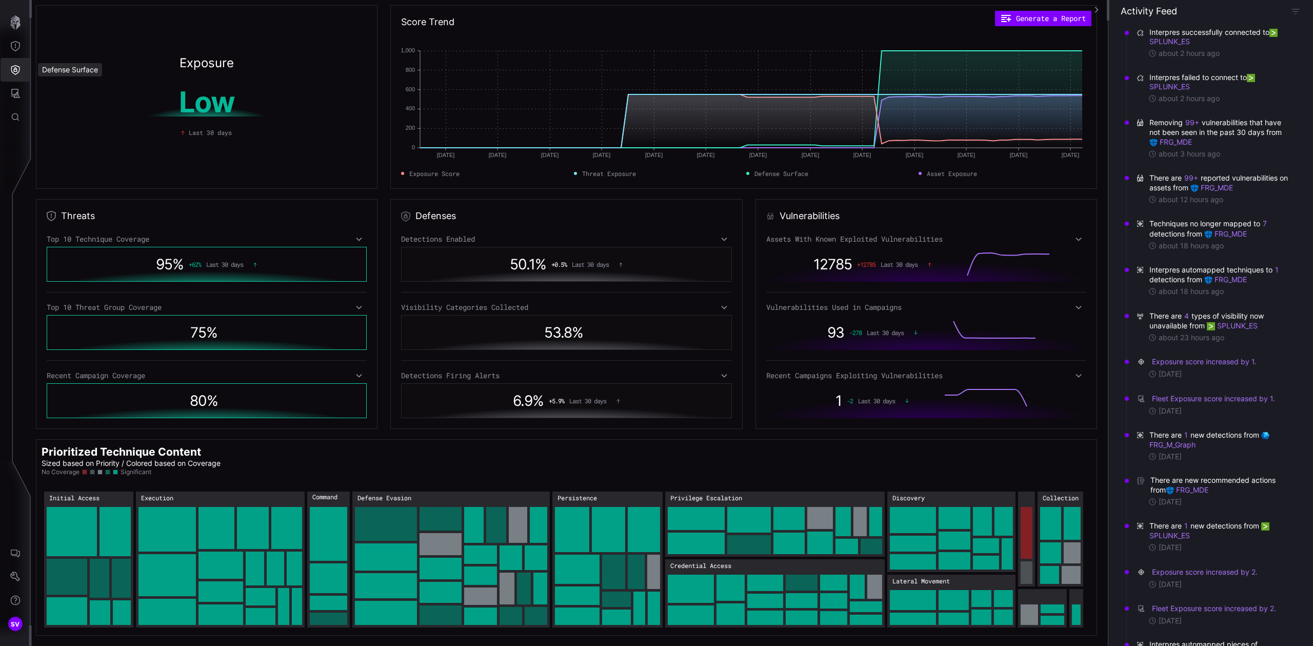
click at [14, 80] on button "Defense Surface" at bounding box center [16, 70] width 30 height 24
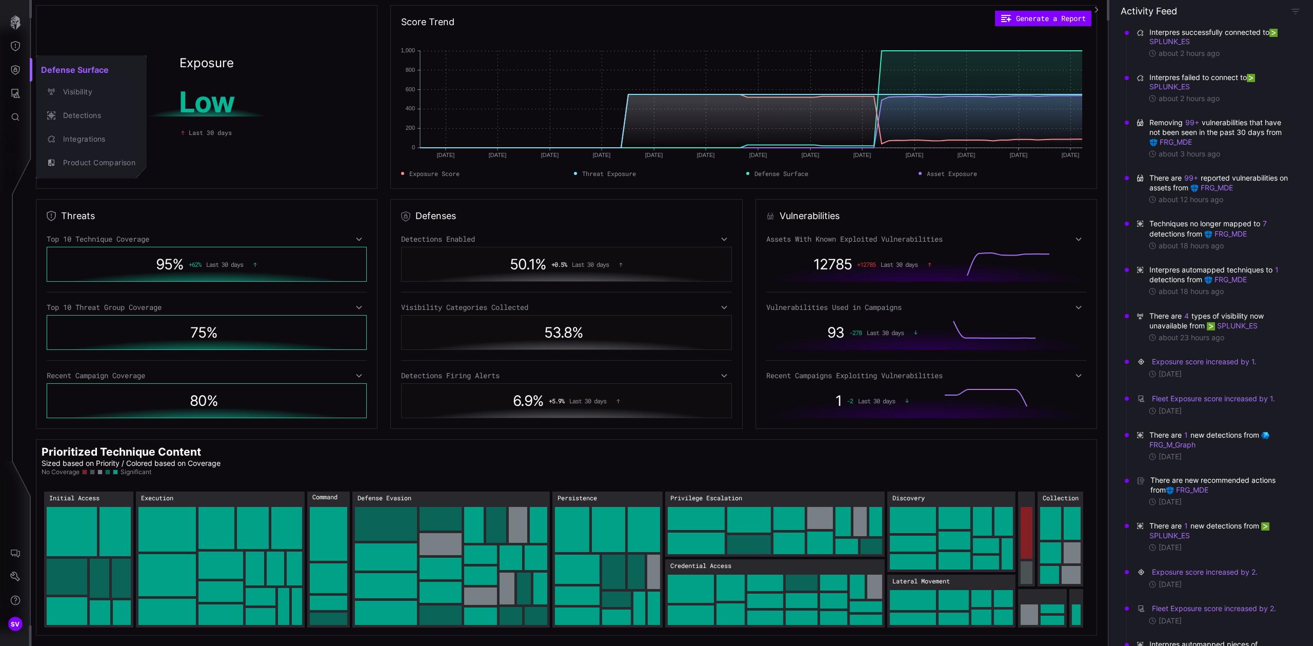
click at [16, 53] on div at bounding box center [656, 323] width 1313 height 646
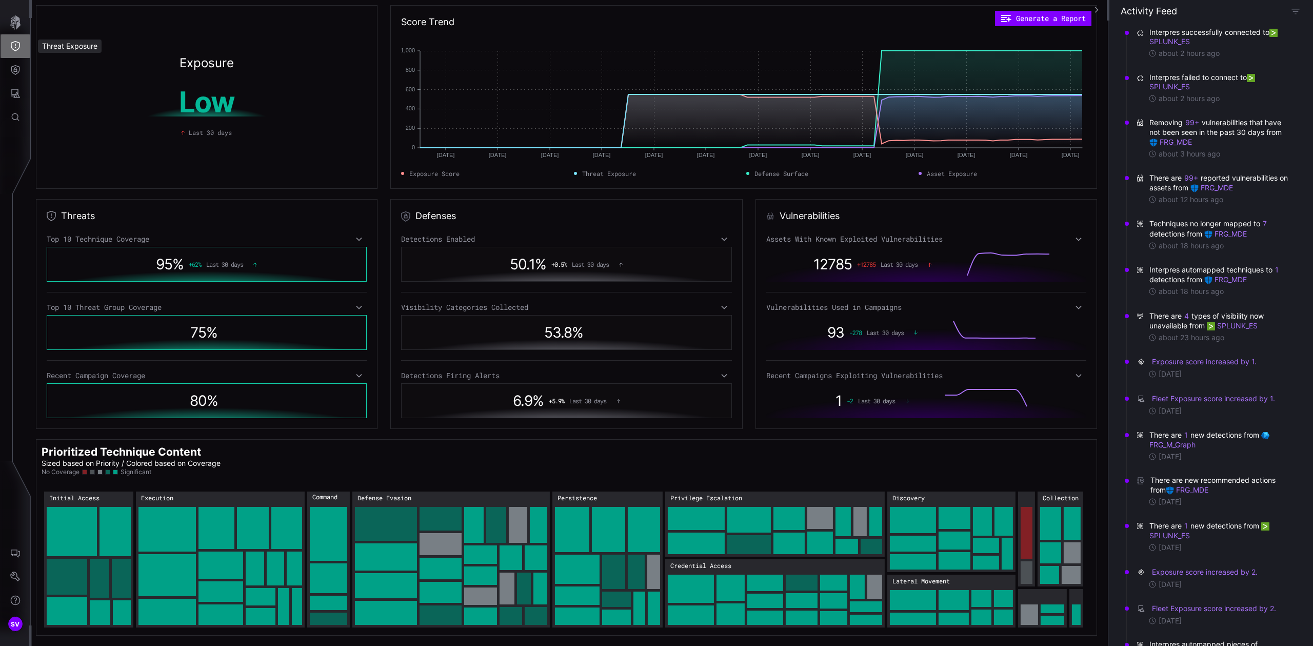
click at [13, 49] on icon "Threat Exposure" at bounding box center [15, 46] width 9 height 10
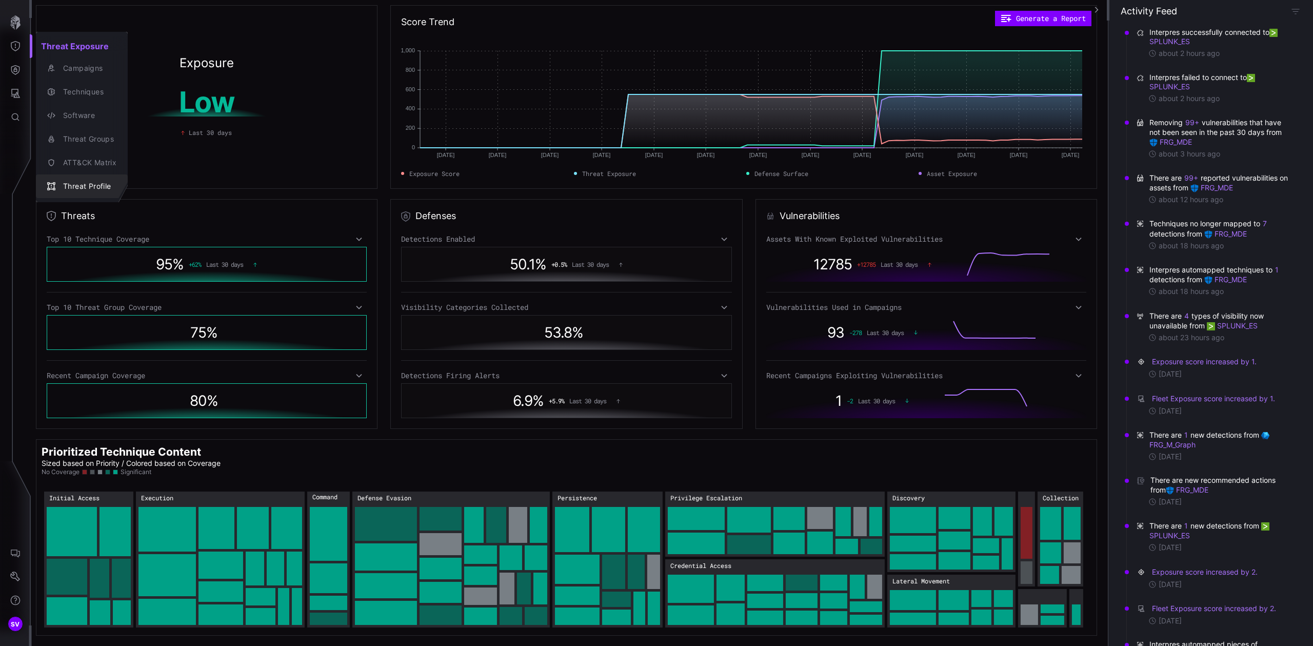
click at [76, 187] on div "Threat Profile" at bounding box center [87, 186] width 58 height 13
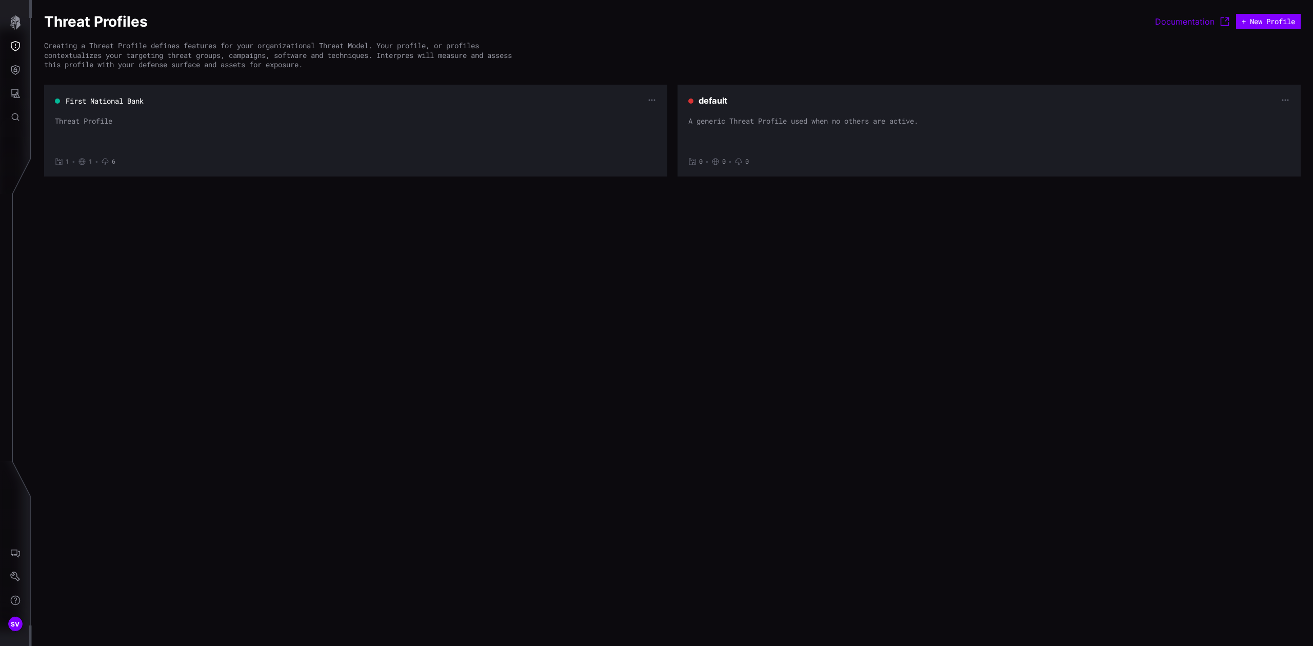
click at [474, 148] on div "First National Bank Threat Profile 1 • 1 • 6" at bounding box center [356, 130] width 602 height 70
click at [507, 123] on div "Threat Profile" at bounding box center [356, 131] width 602 height 31
click at [370, 111] on div "First National Bank Threat Profile 1 • 1 • 6" at bounding box center [356, 130] width 602 height 70
click at [116, 101] on button "First National Bank" at bounding box center [104, 101] width 79 height 10
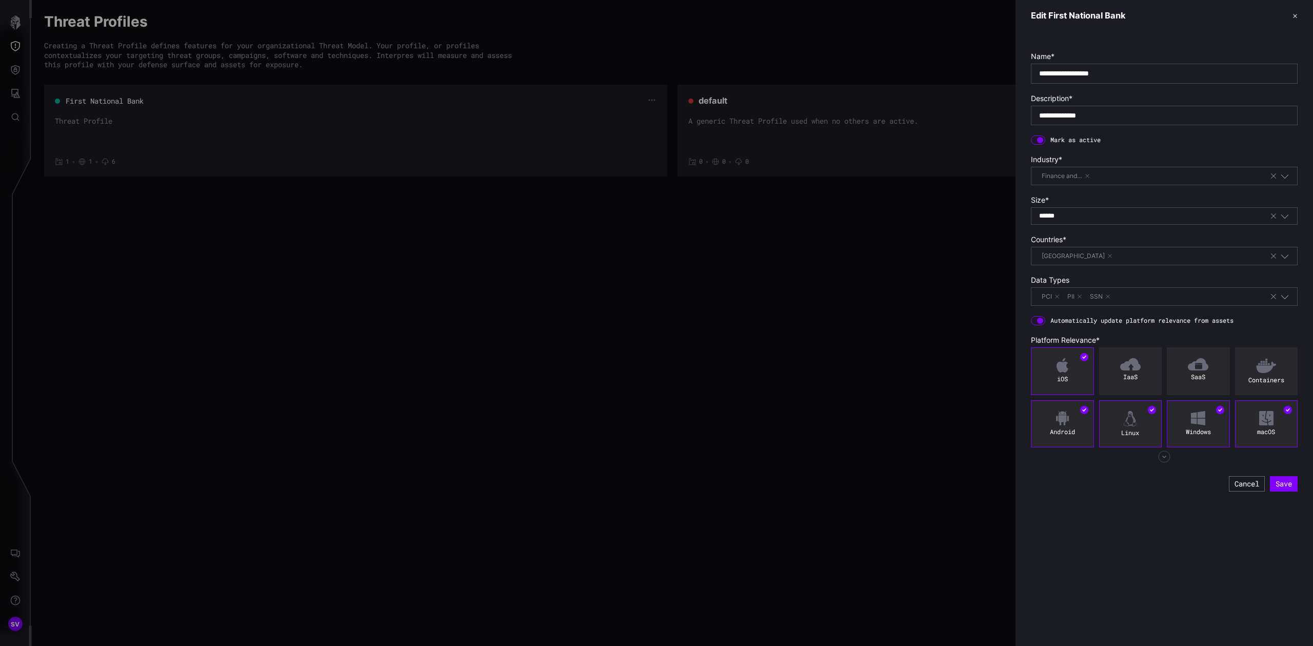
click at [1161, 458] on icon "button" at bounding box center [1164, 456] width 12 height 12
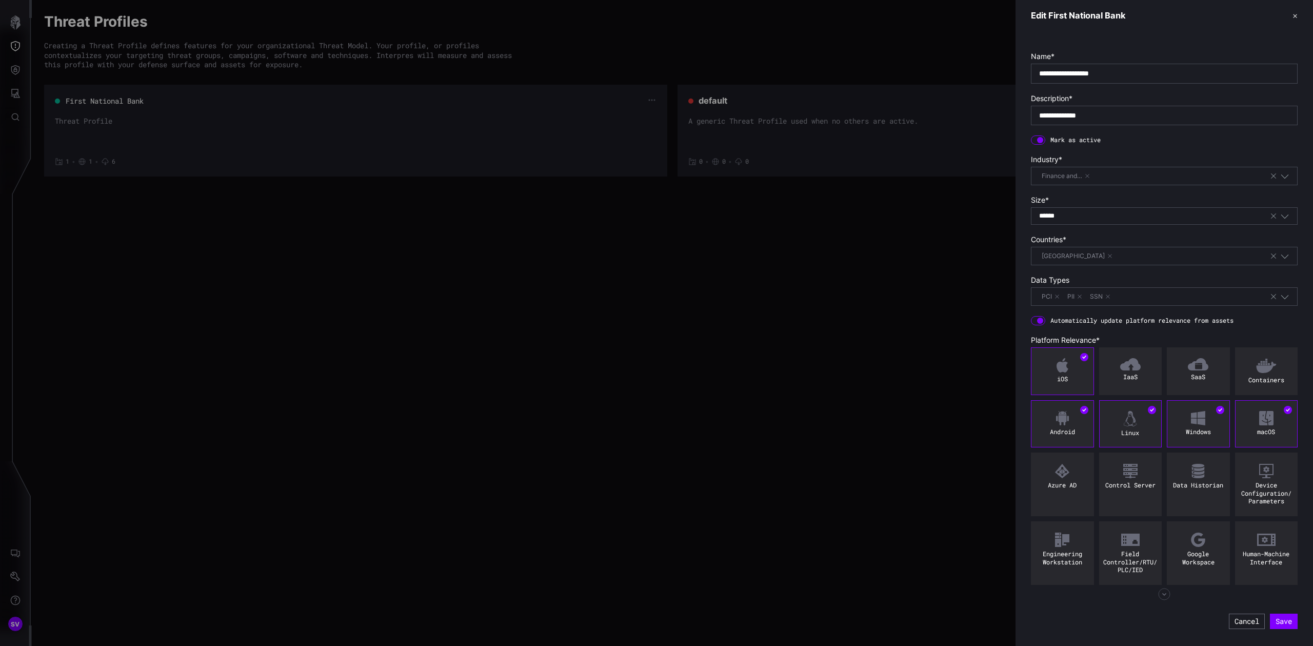
click at [1283, 177] on icon "button" at bounding box center [1285, 176] width 8 height 4
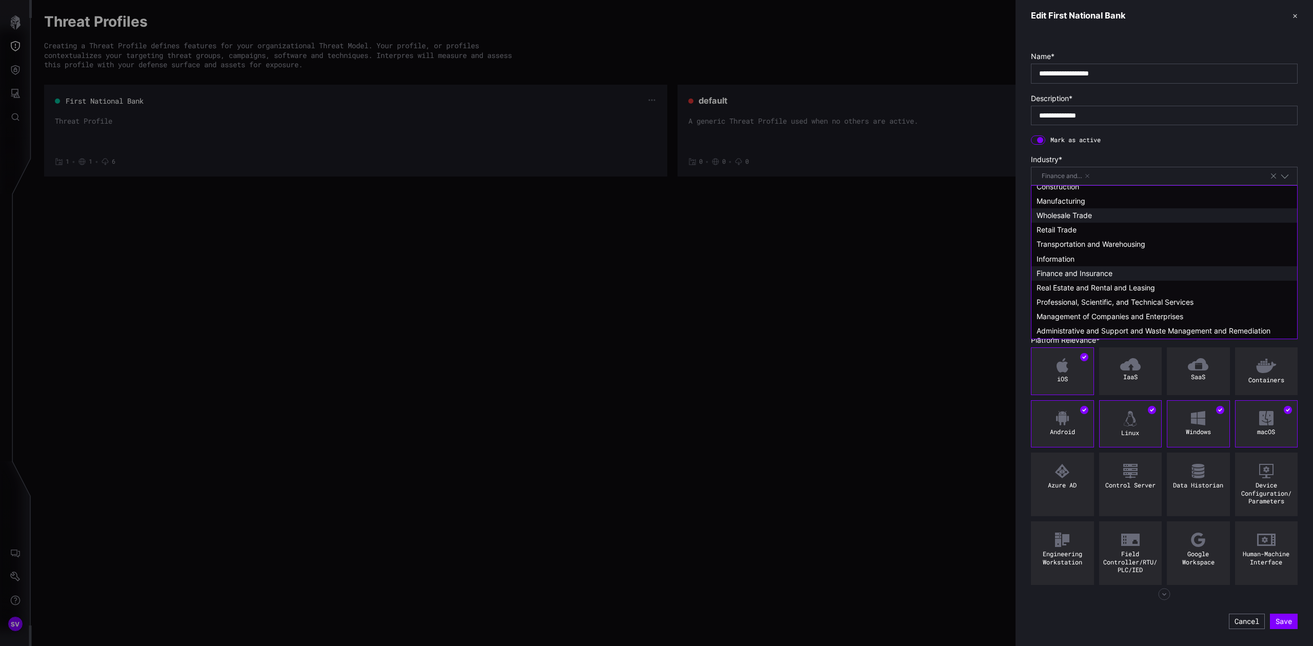
scroll to position [146, 0]
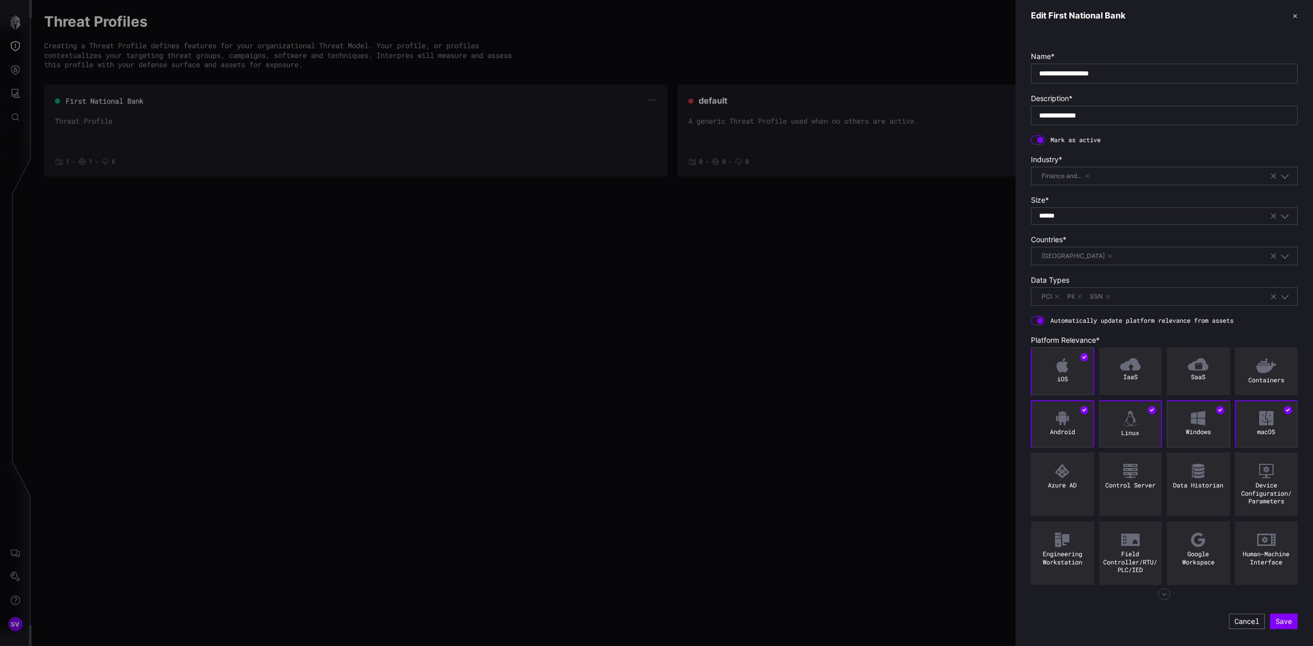
click at [771, 388] on div at bounding box center [656, 323] width 1313 height 646
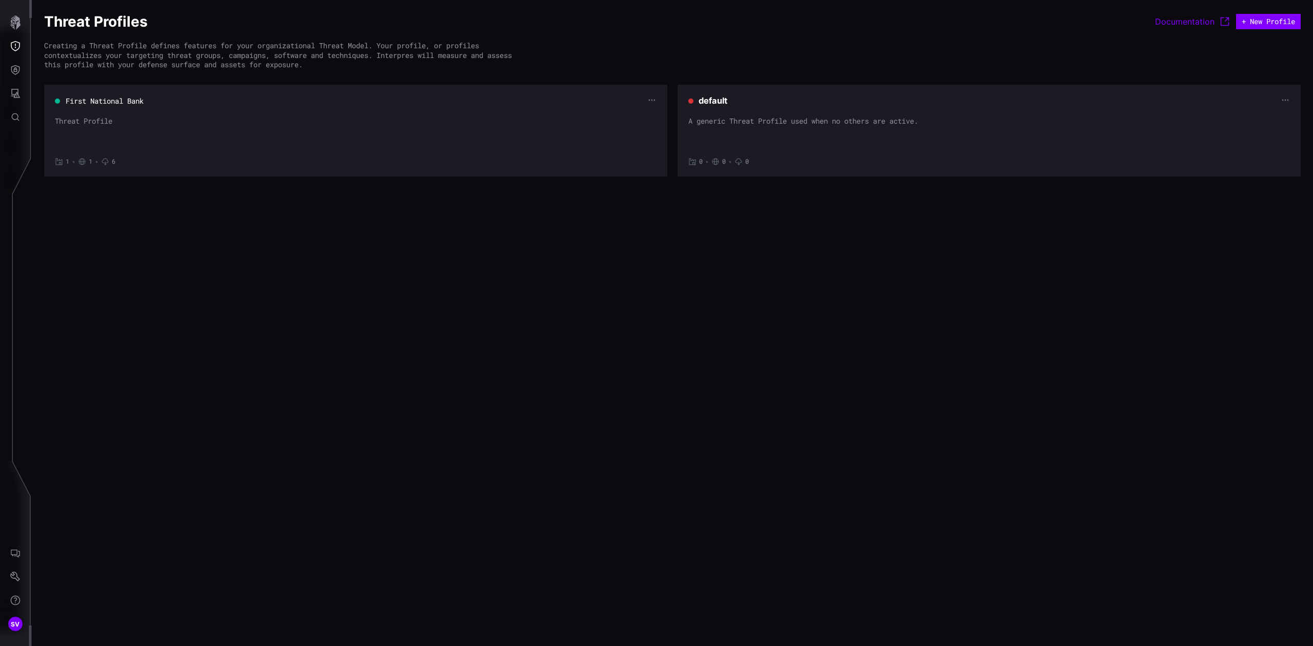
click at [941, 340] on div "Threat Profiles Documentation + New Profile Creating a Threat Profile defines f…" at bounding box center [672, 323] width 1281 height 646
click at [475, 107] on div "First National Bank Threat Profile 1 • 1 • 6" at bounding box center [356, 130] width 602 height 70
click at [135, 104] on button "First National Bank" at bounding box center [104, 101] width 79 height 10
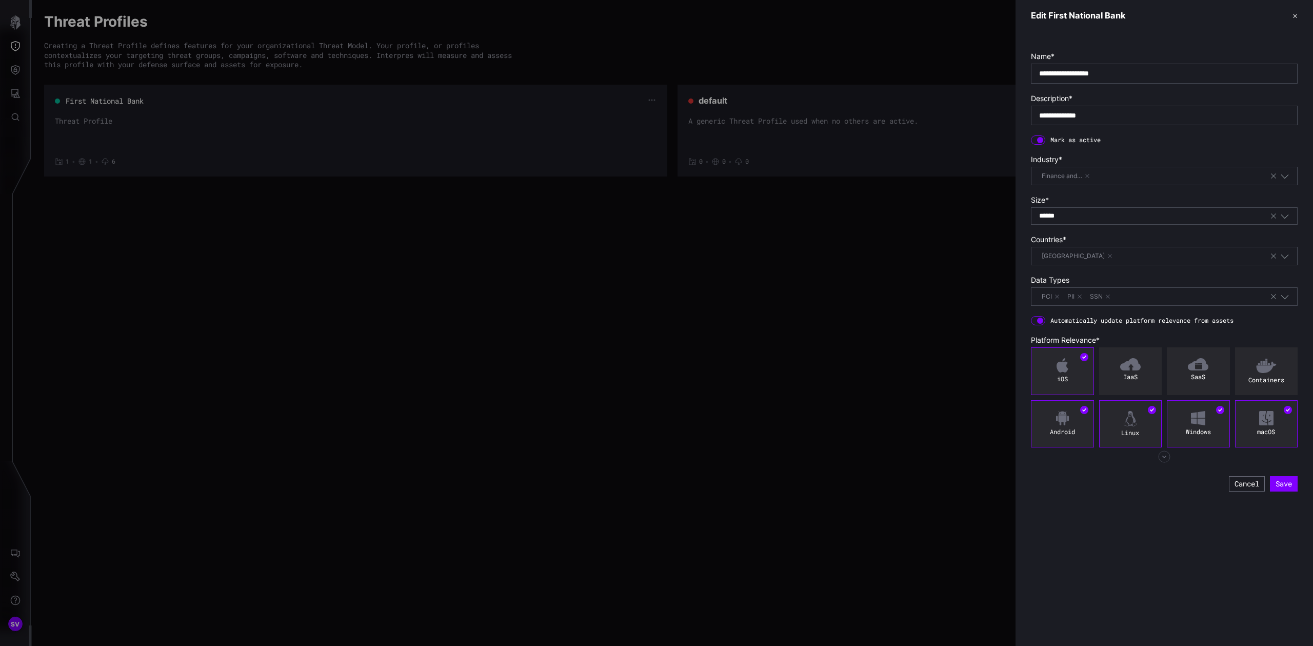
click at [1166, 460] on icon "button" at bounding box center [1164, 456] width 12 height 12
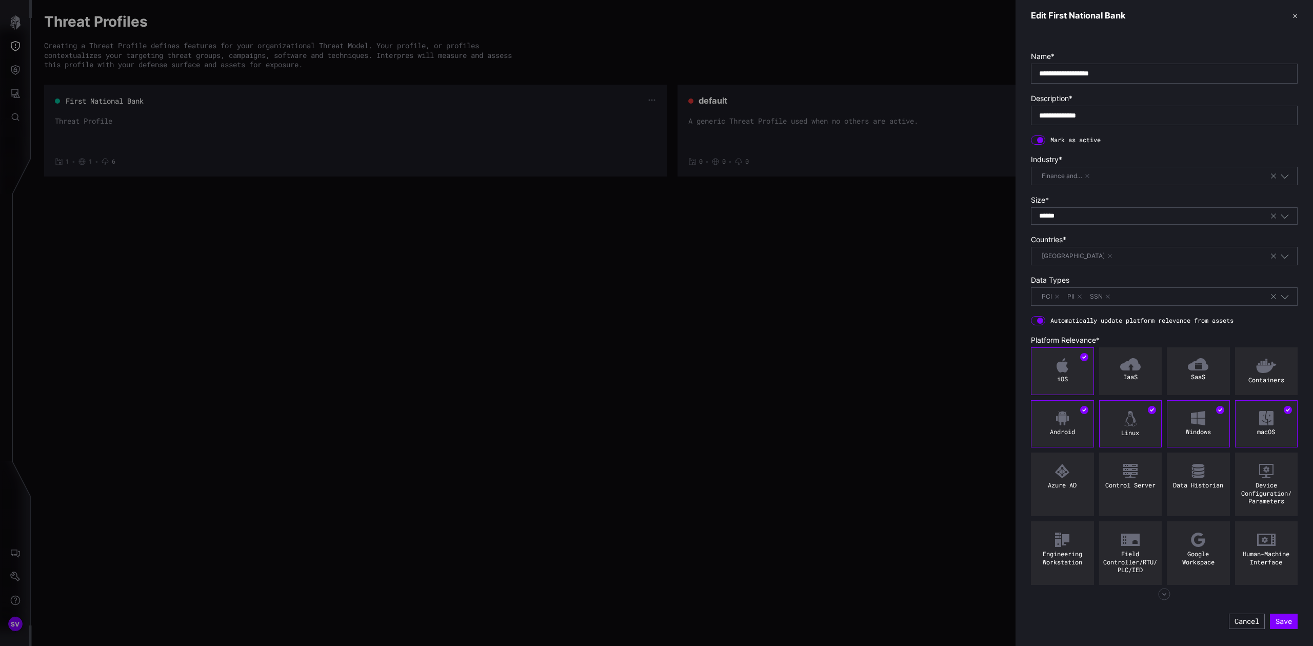
click at [1165, 589] on icon "button" at bounding box center [1164, 594] width 12 height 12
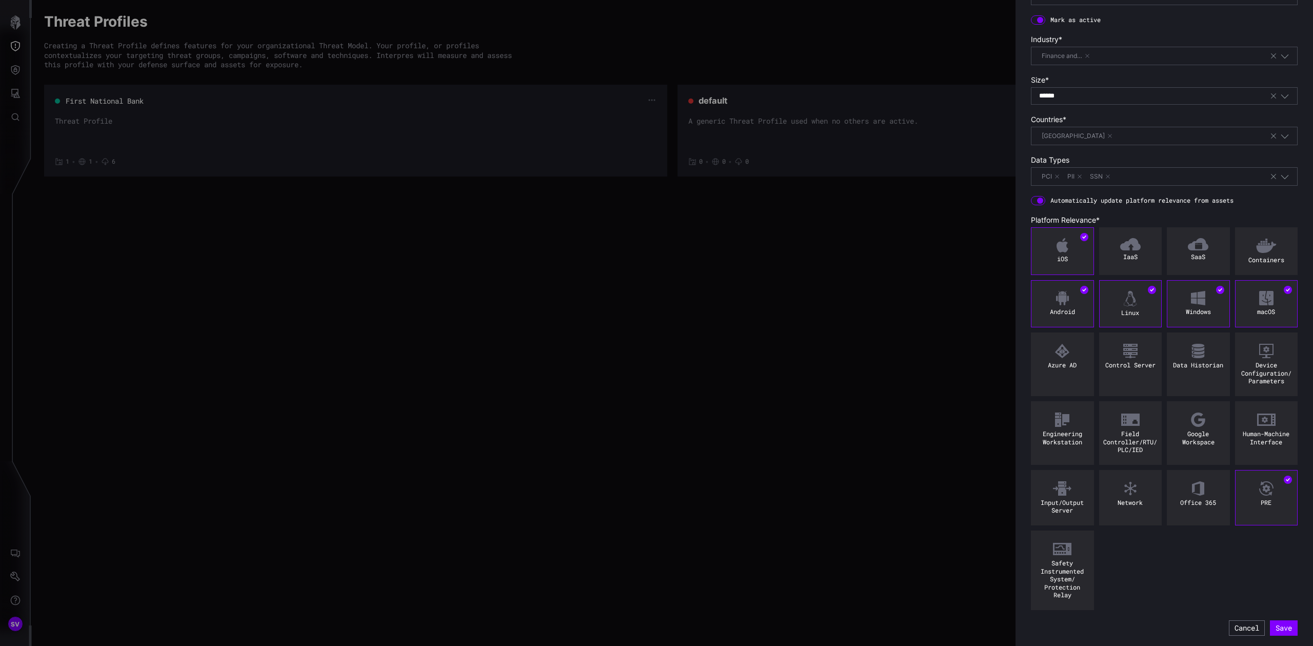
scroll to position [0, 0]
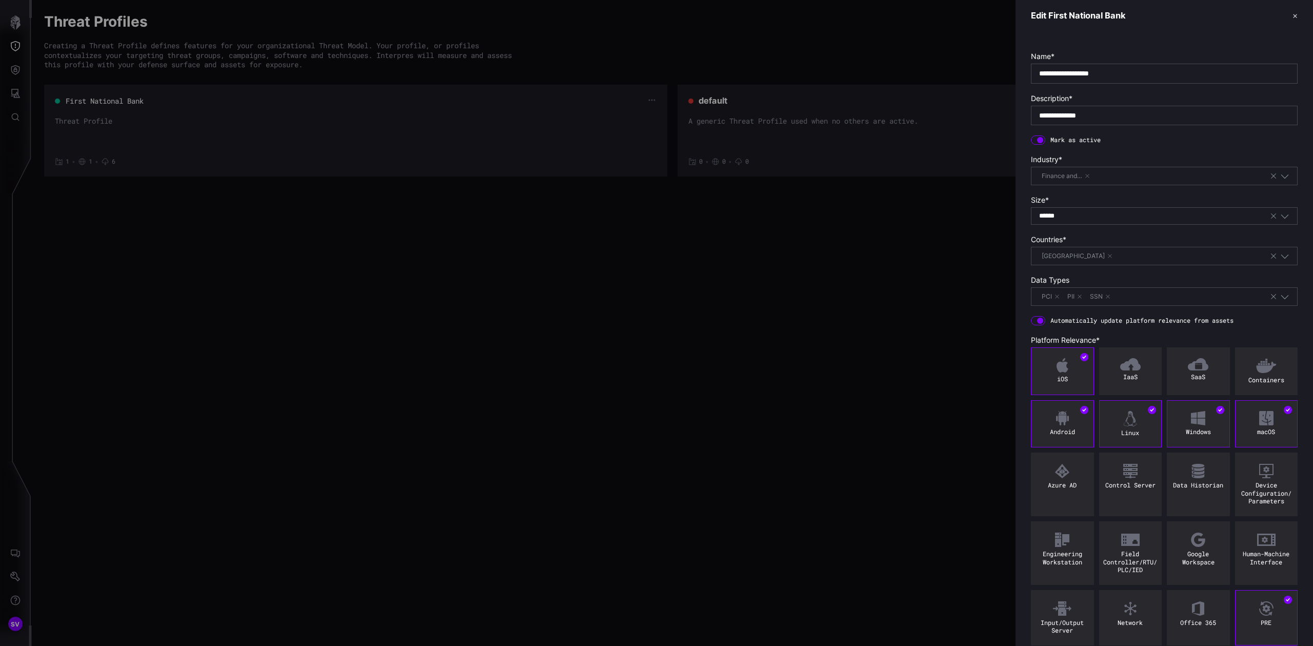
click at [1293, 17] on button "✕" at bounding box center [1295, 15] width 5 height 11
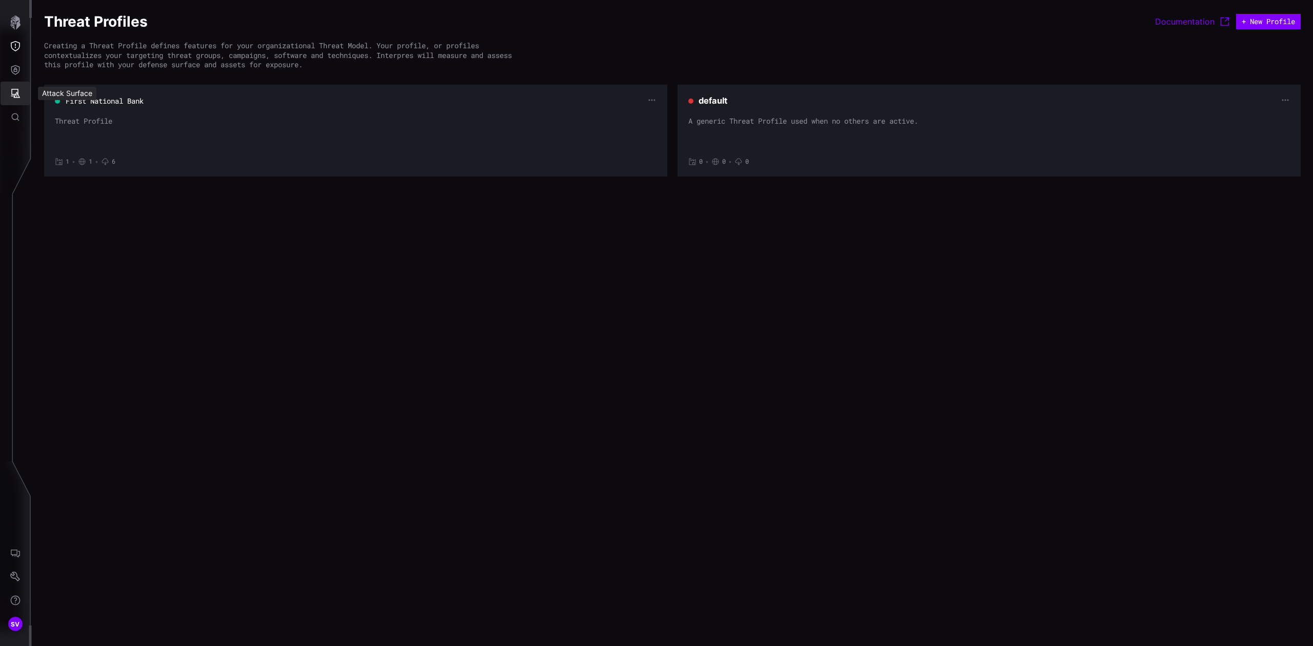
click at [13, 92] on icon "Attack Surface" at bounding box center [15, 93] width 10 height 10
click at [71, 142] on div "Assets" at bounding box center [85, 139] width 54 height 13
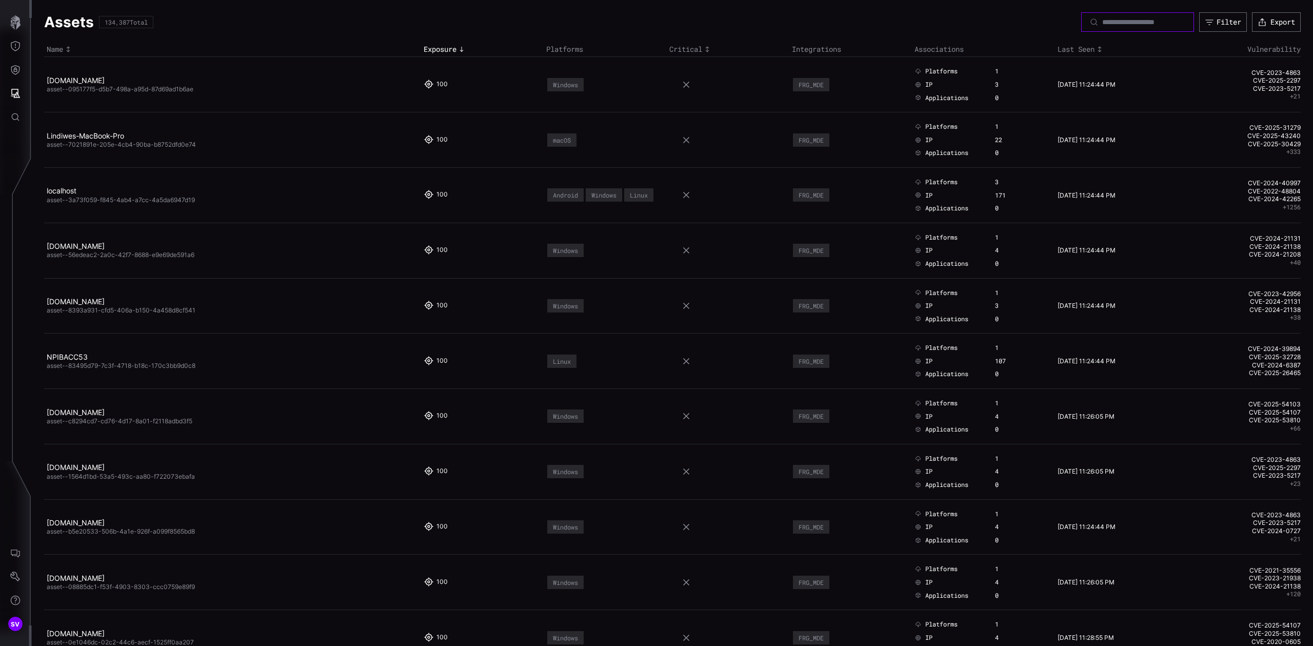
click at [1102, 23] on input at bounding box center [1138, 21] width 72 height 9
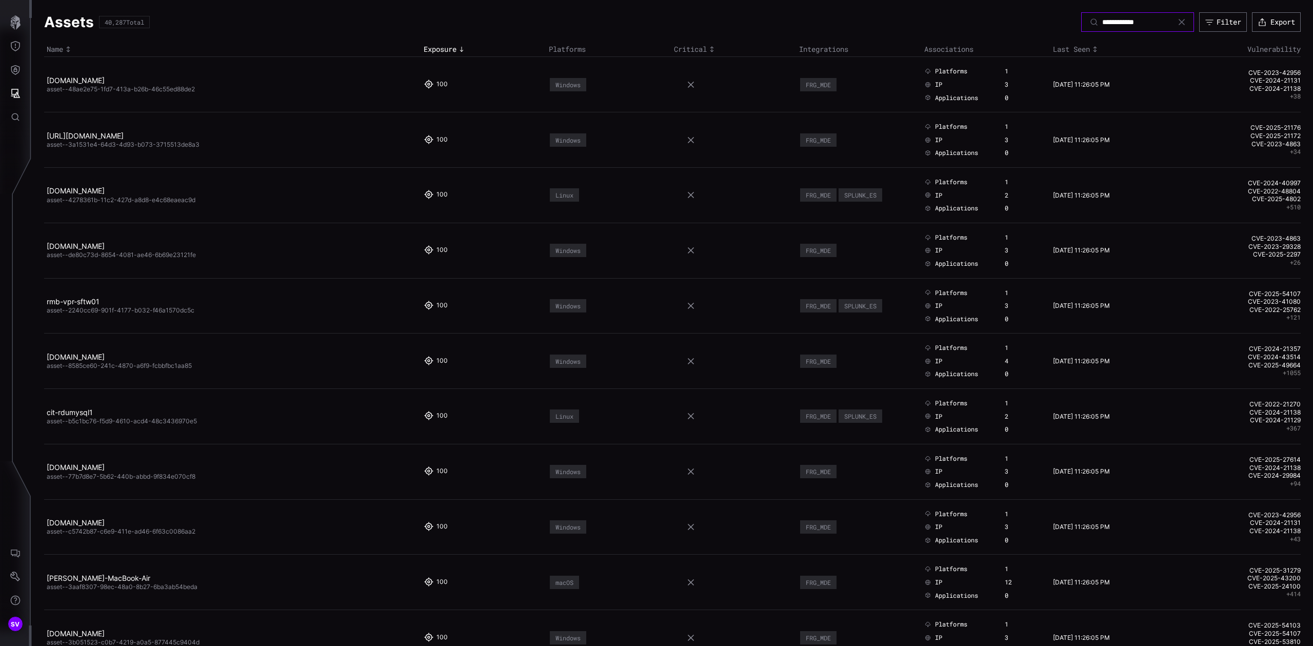
type input "**********"
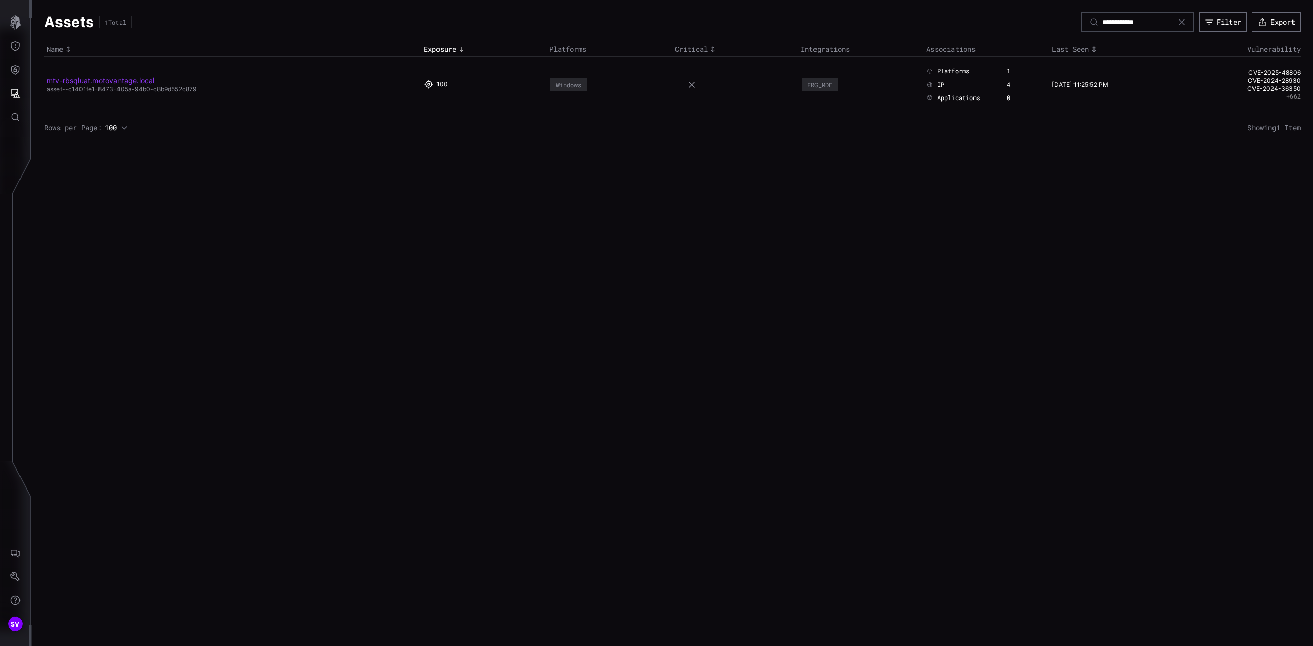
click at [143, 79] on link "mtv-rbsqluat.motovantage.local" at bounding box center [101, 80] width 108 height 9
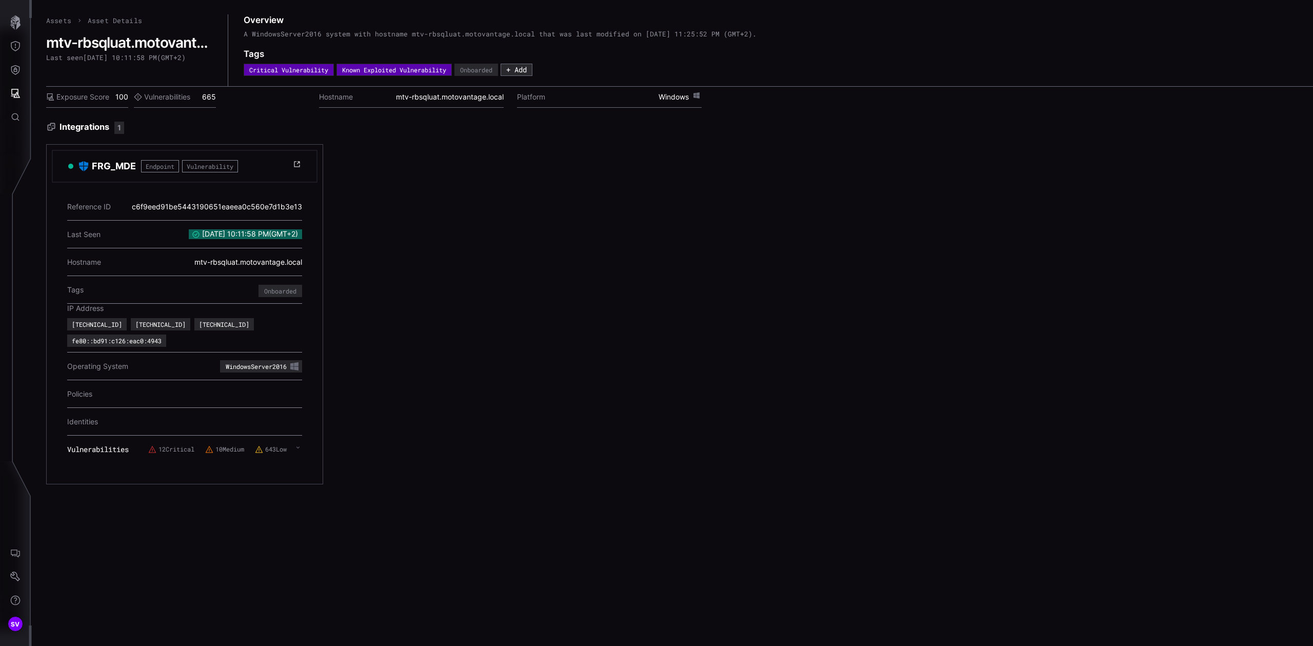
click at [192, 96] on div "Vulnerabilities 665" at bounding box center [175, 97] width 82 height 21
click at [202, 96] on div "Vulnerabilities 665" at bounding box center [175, 97] width 82 height 21
click at [205, 96] on div "Vulnerabilities 665" at bounding box center [175, 97] width 82 height 21
click at [209, 96] on div "Vulnerabilities 665" at bounding box center [175, 97] width 82 height 21
click at [237, 102] on div "Exposure Score 100 Vulnerabilities 665" at bounding box center [174, 97] width 257 height 21
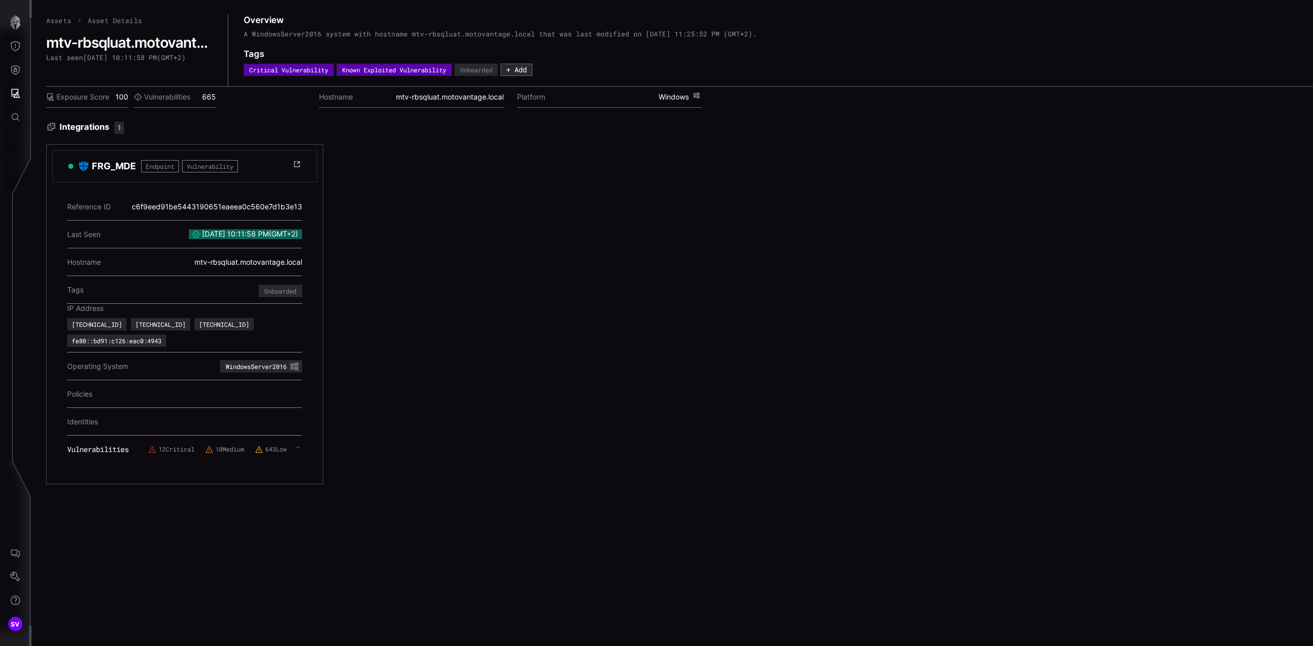
click at [297, 443] on icon at bounding box center [298, 447] width 4 height 8
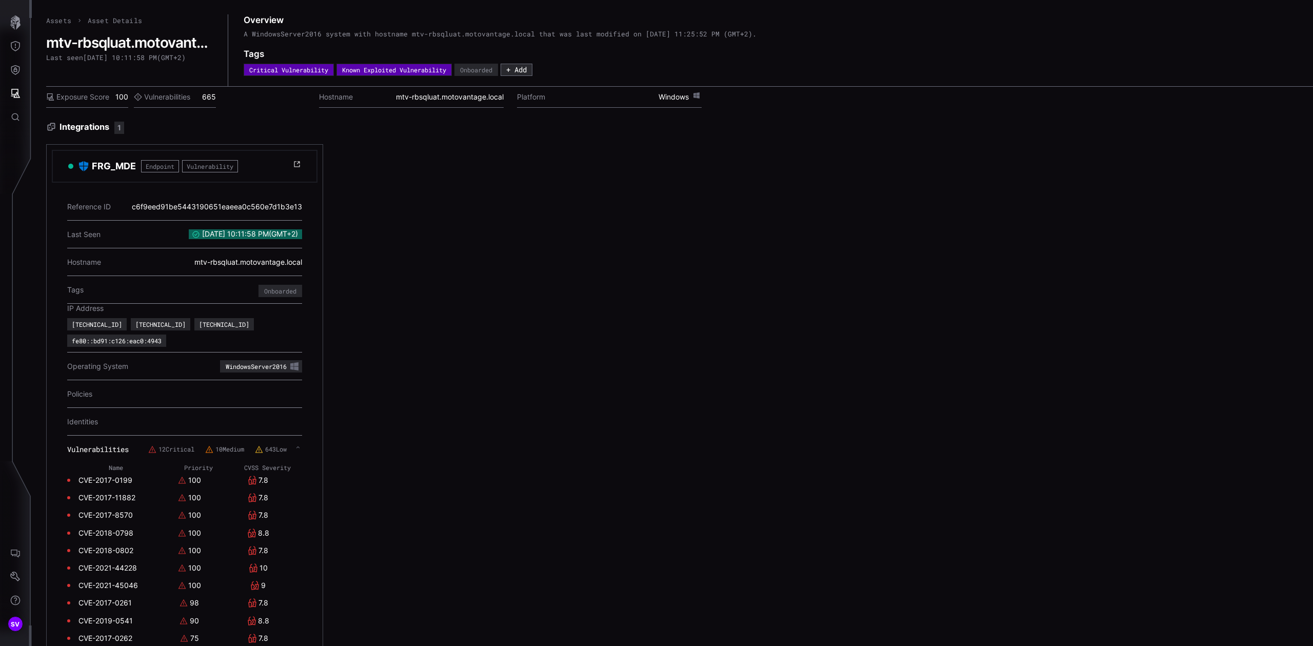
scroll to position [39, 0]
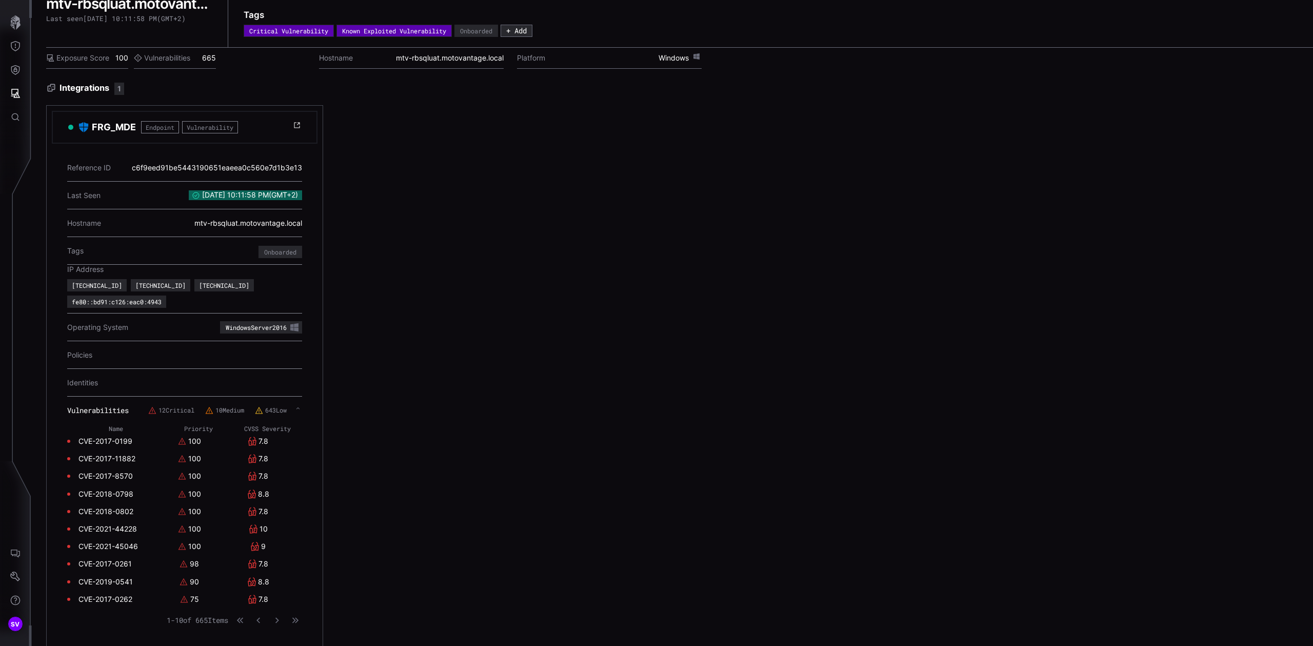
click at [296, 404] on icon at bounding box center [298, 408] width 4 height 8
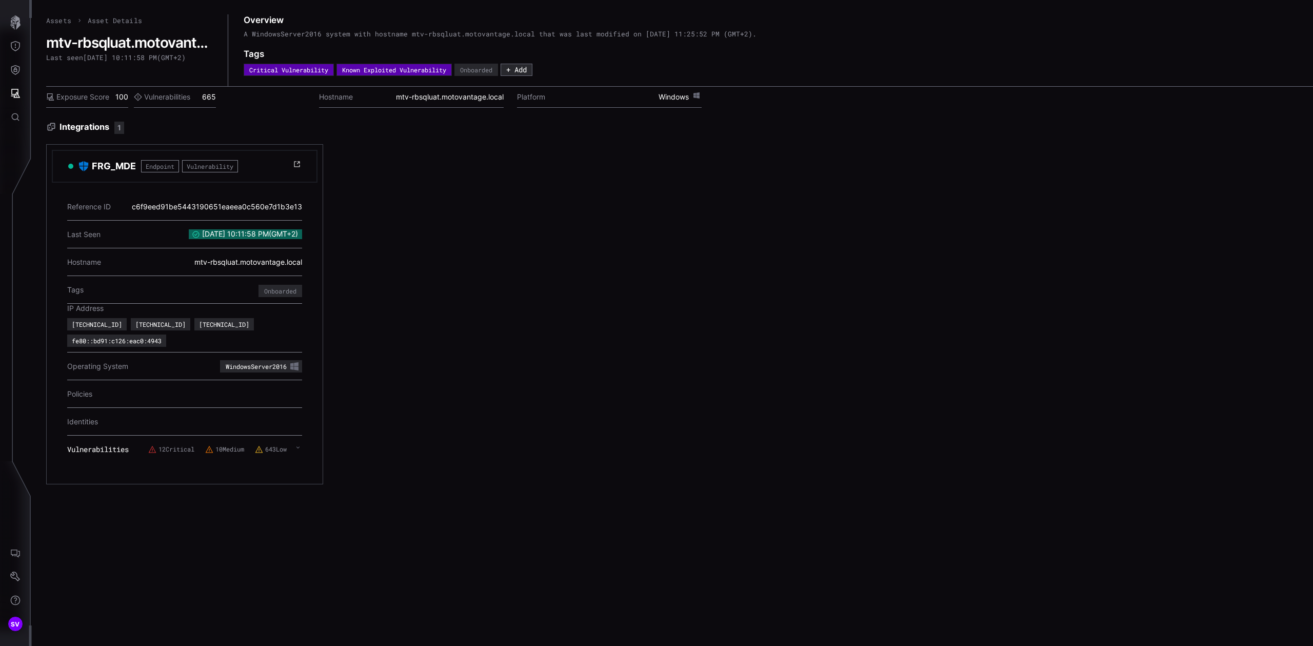
click at [668, 245] on div "FRG_MDE Endpoint Vulnerability Reference ID c6f9eed91be5443190651eaeea0c560e7d1…" at bounding box center [471, 314] width 851 height 340
click at [17, 42] on icon "Threat Exposure" at bounding box center [15, 46] width 9 height 10
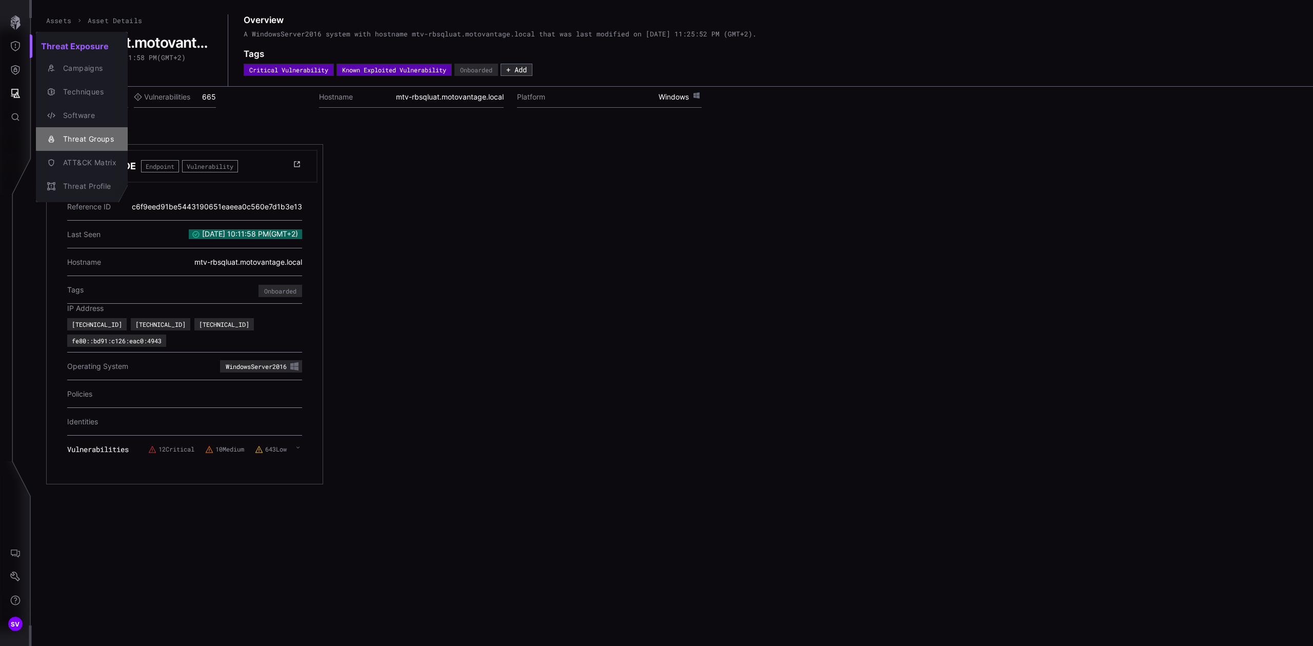
click at [87, 141] on div "Threat Groups" at bounding box center [87, 139] width 58 height 13
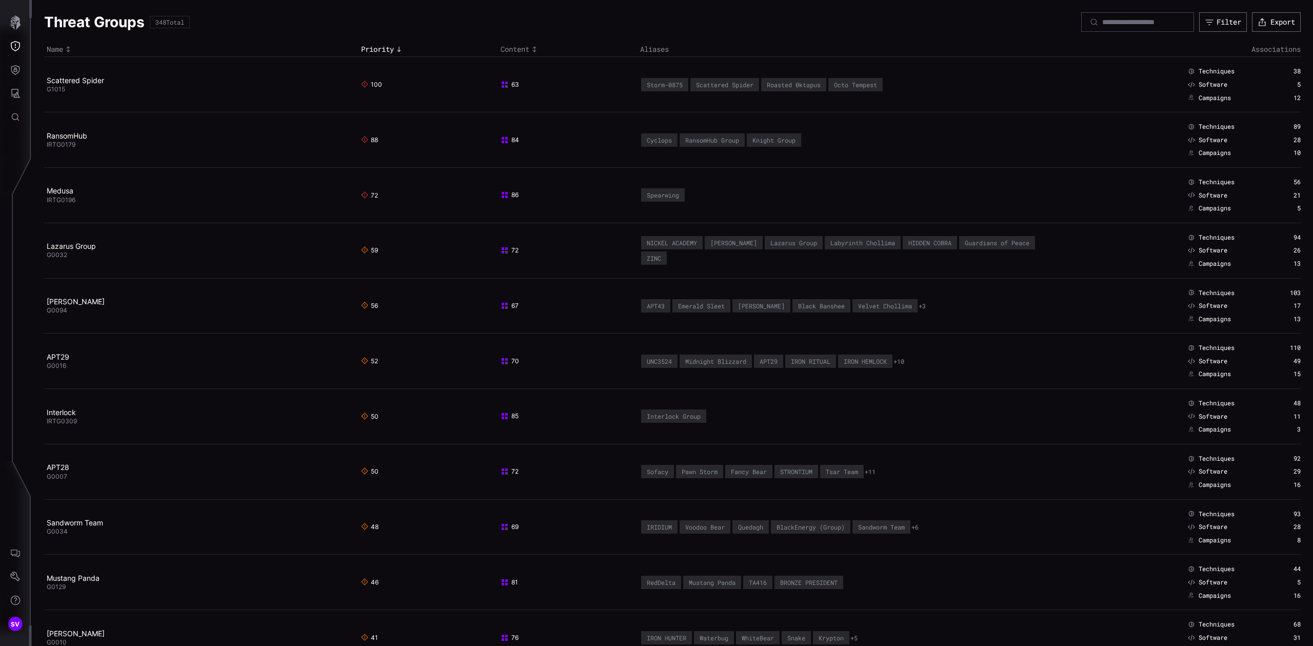
click at [519, 64] on td "63" at bounding box center [568, 84] width 140 height 55
click at [520, 54] on th "Content" at bounding box center [568, 49] width 140 height 15
click at [522, 47] on span "Content" at bounding box center [515, 49] width 29 height 9
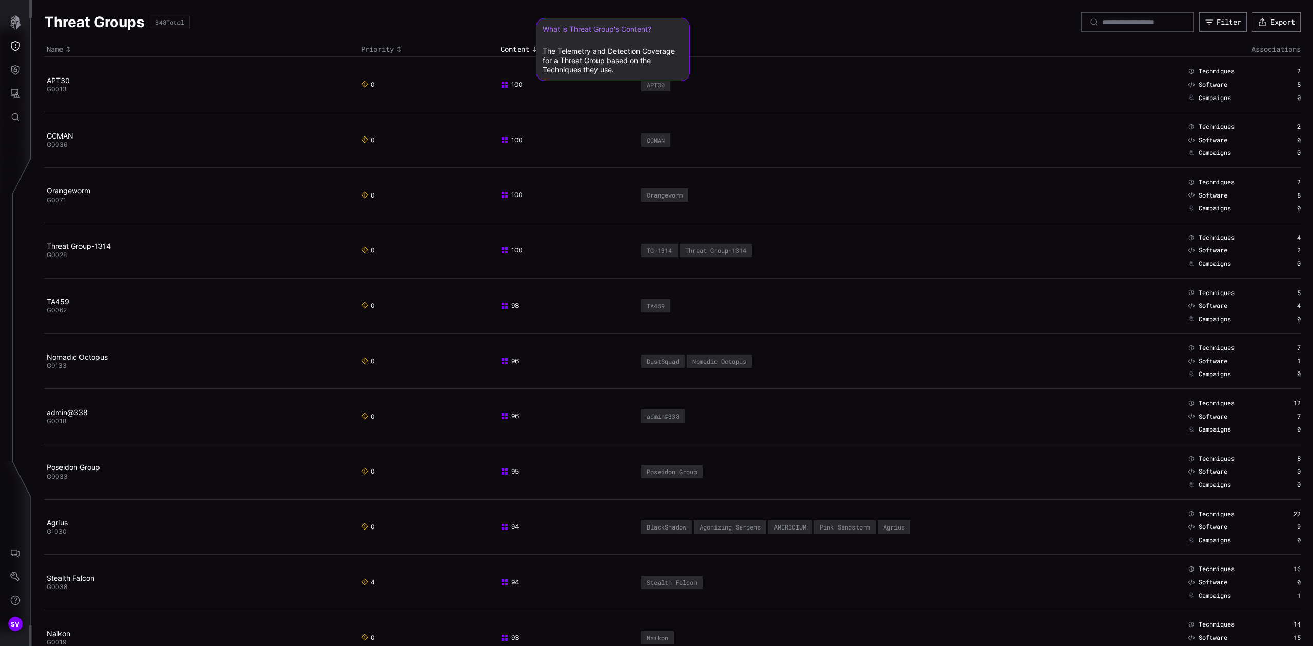
click at [512, 48] on span "Content" at bounding box center [515, 49] width 29 height 9
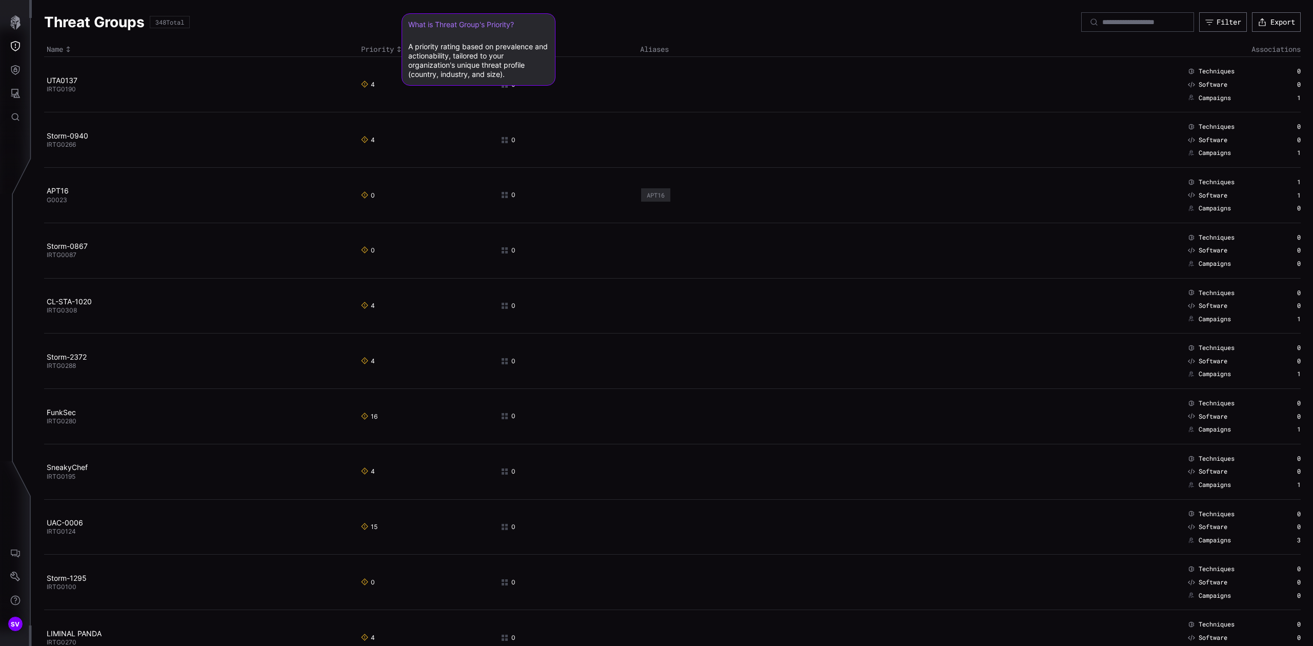
click at [375, 52] on span "Priority" at bounding box center [377, 49] width 33 height 9
